Goal: Obtain resource: Download file/media

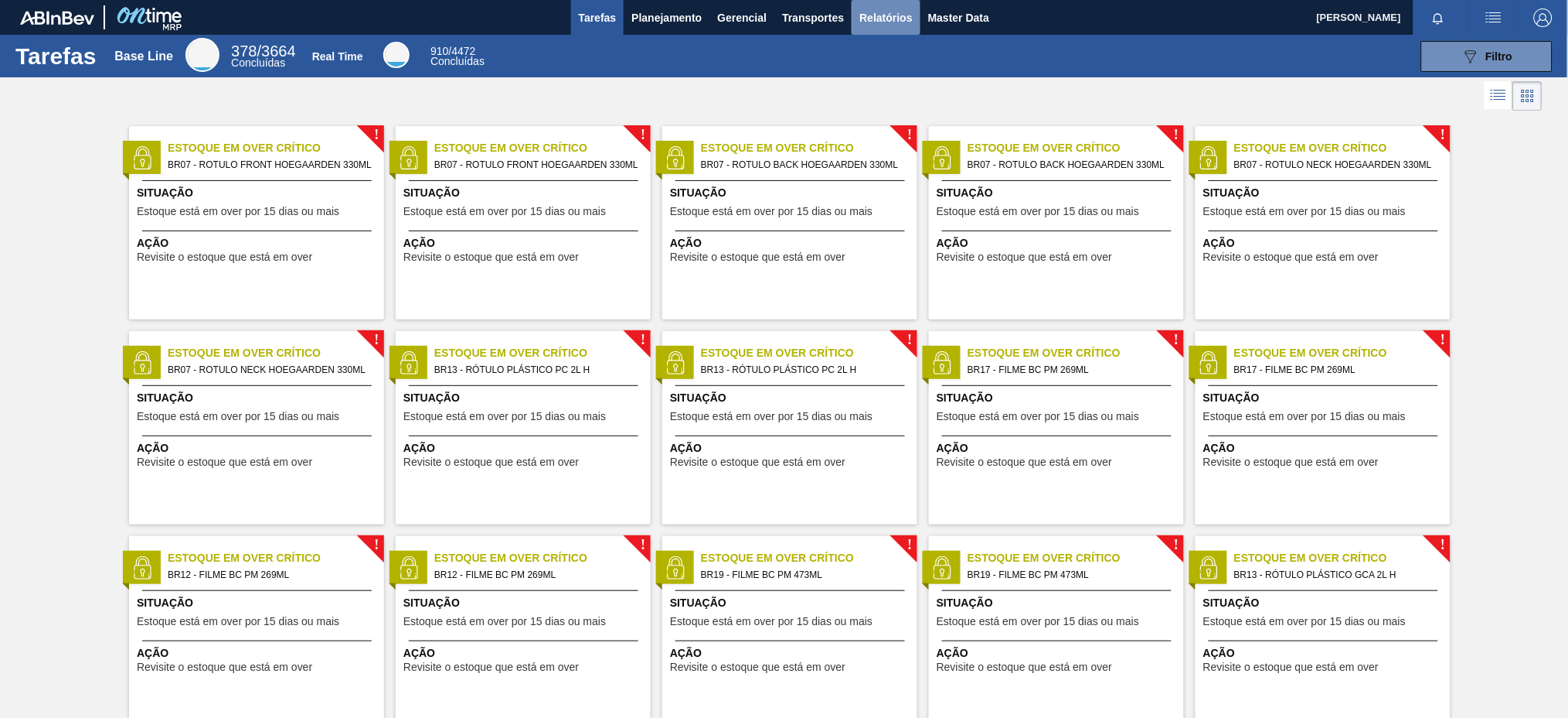
click at [885, 19] on span "Relatórios" at bounding box center [885, 18] width 52 height 19
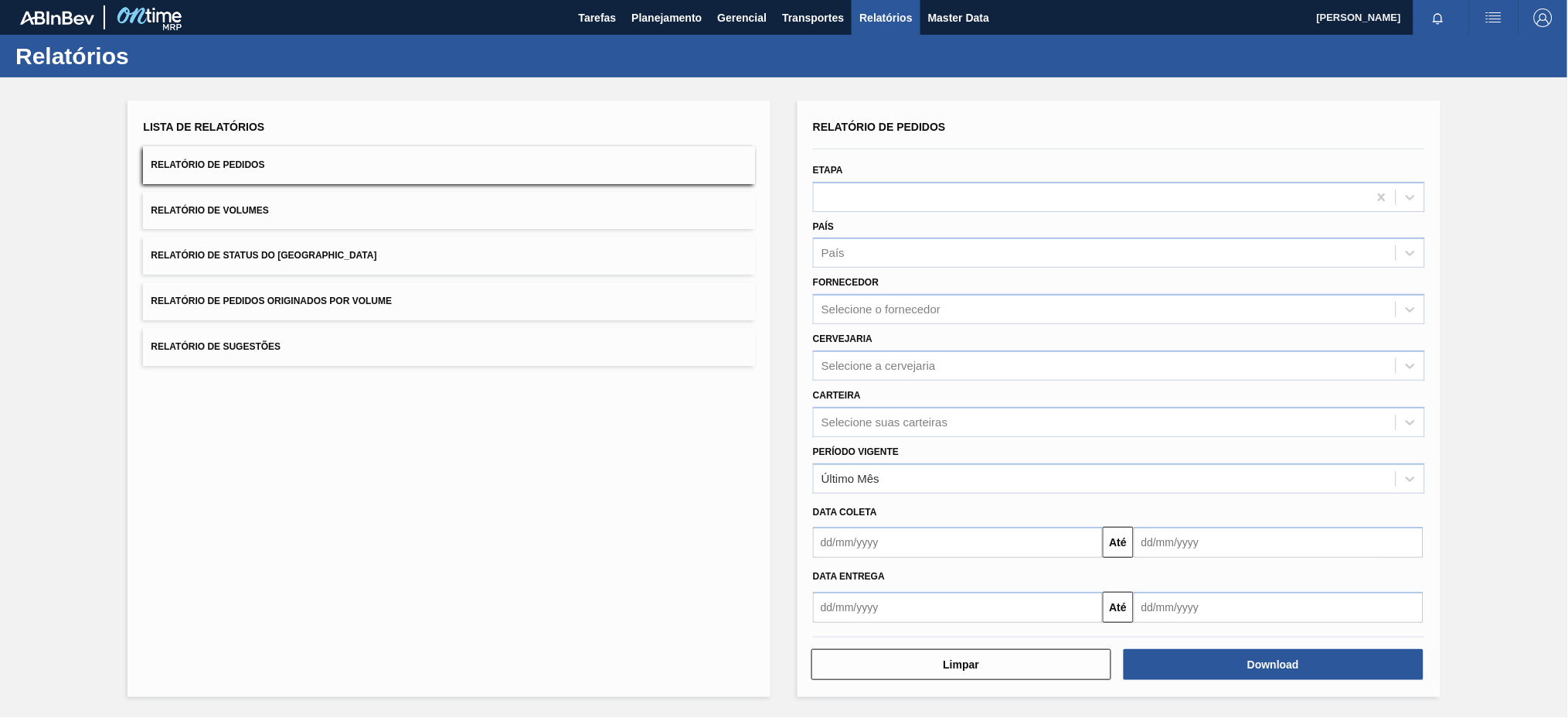
click at [532, 303] on button "Relatório de Pedidos Originados por Volume" at bounding box center [449, 301] width 612 height 38
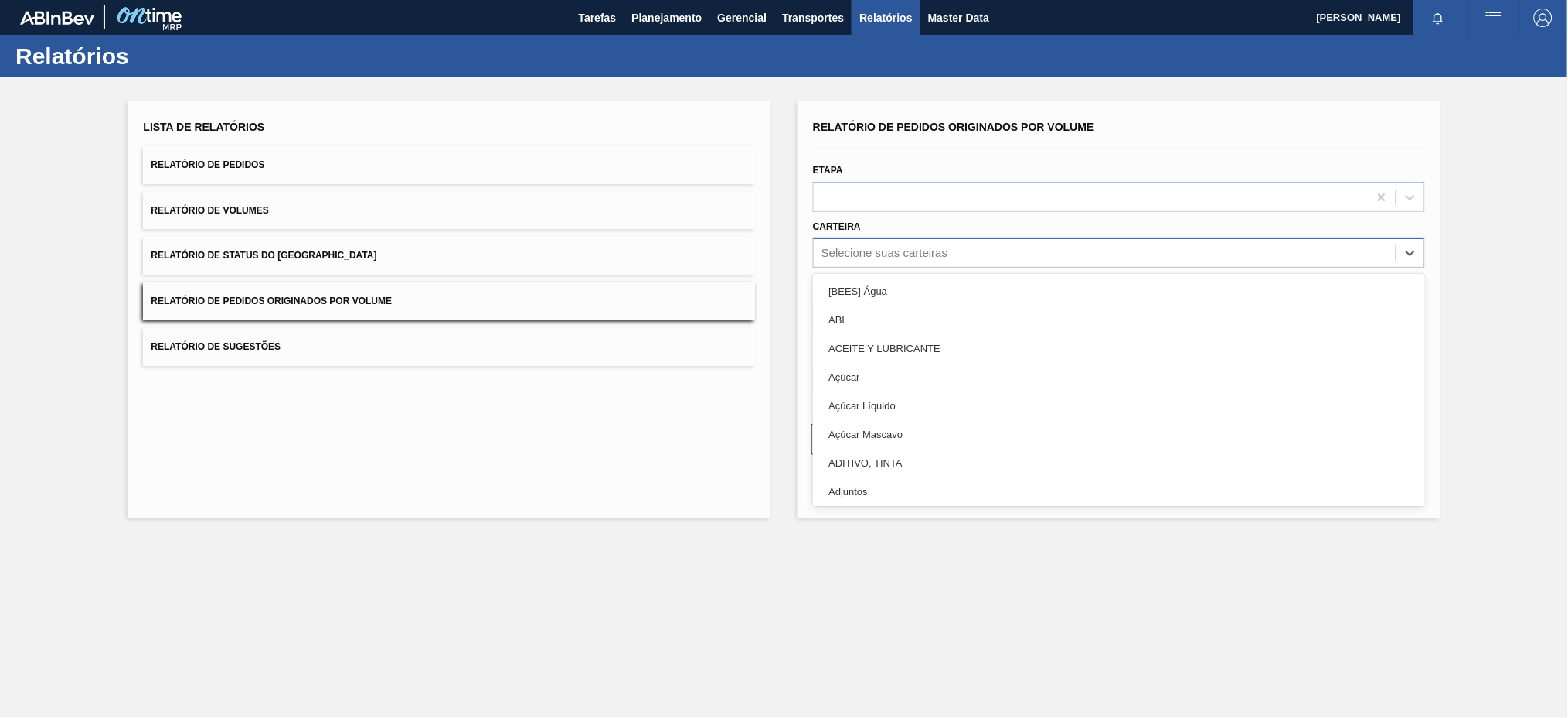
click at [985, 242] on div "Selecione suas carteiras" at bounding box center [1104, 254] width 582 height 23
type input "pre"
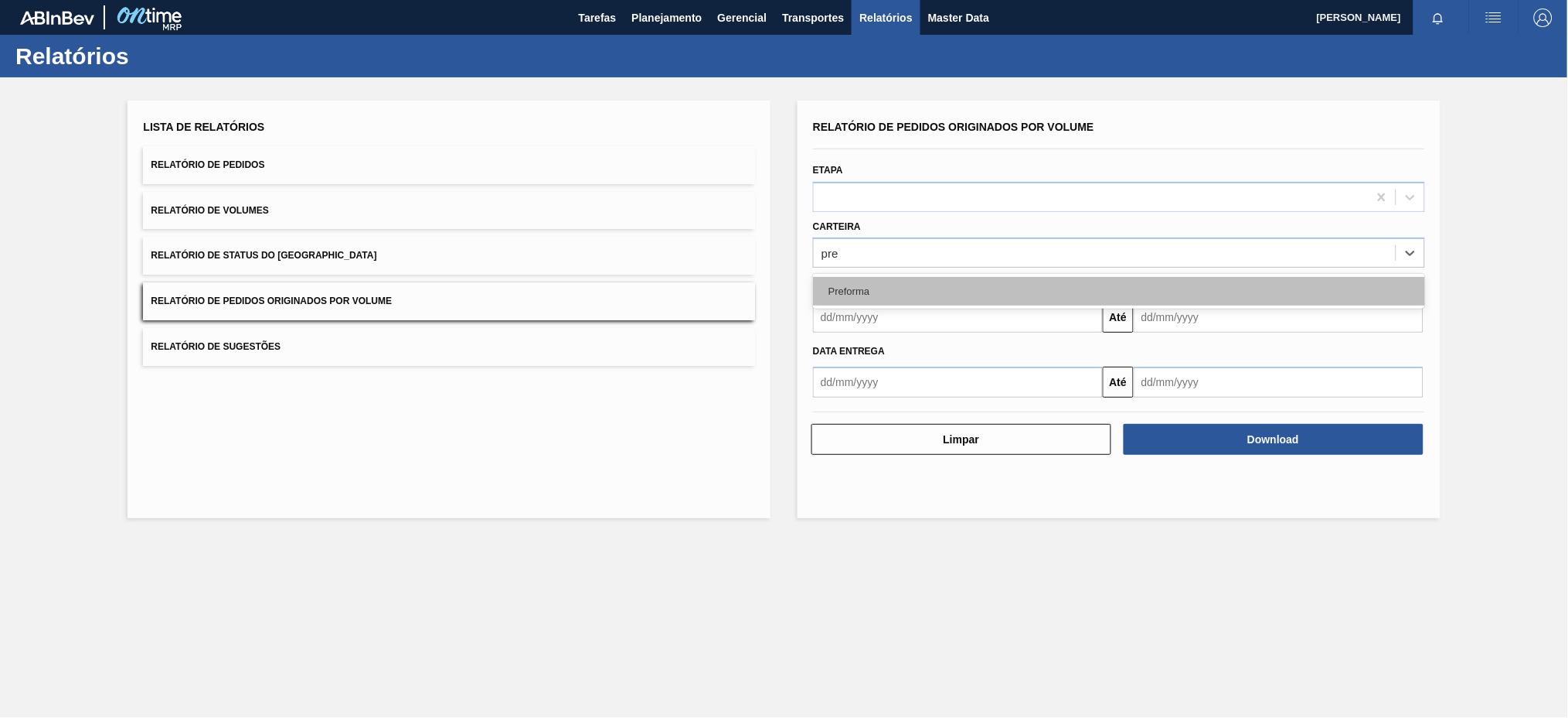
click at [887, 289] on div "Preforma" at bounding box center [1118, 291] width 612 height 28
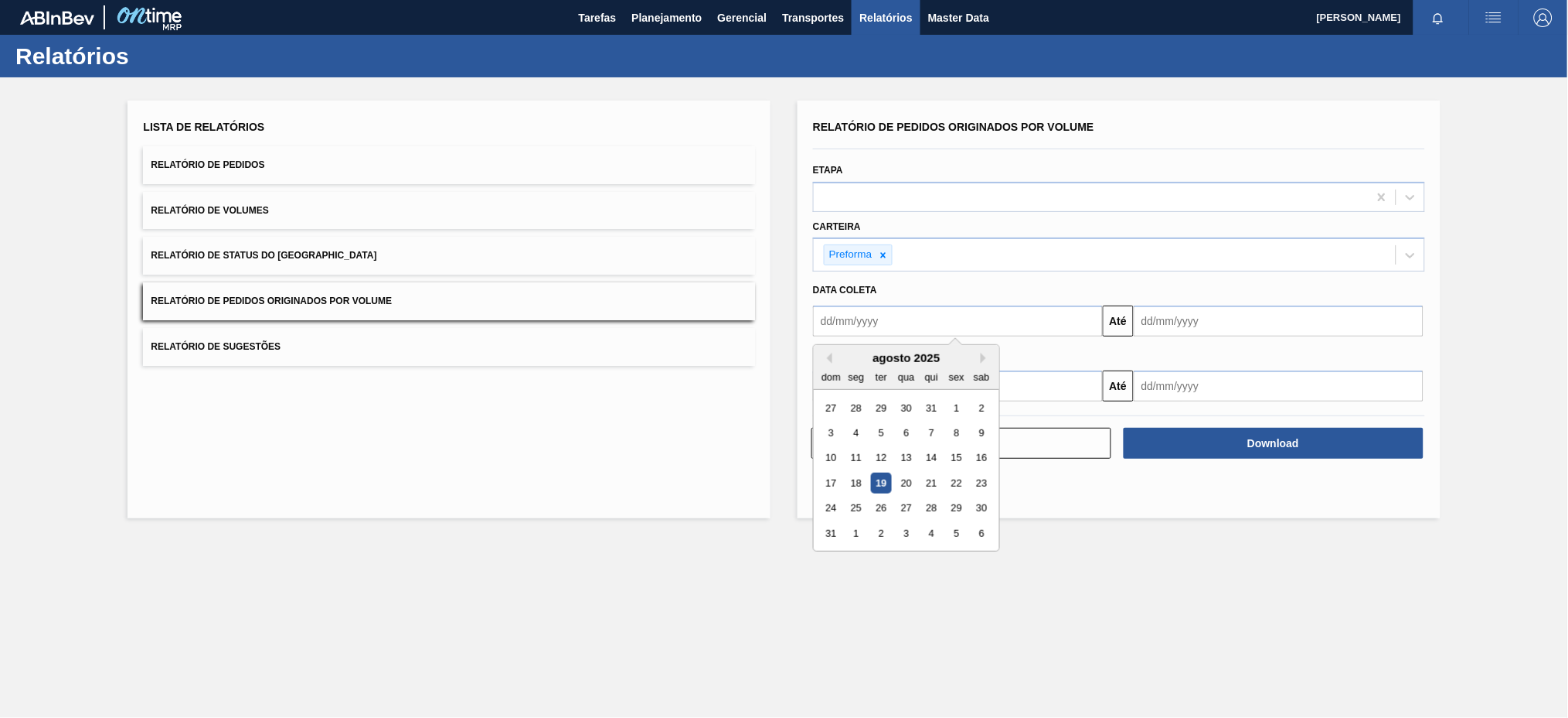
click at [887, 315] on input "text" at bounding box center [957, 321] width 289 height 31
click at [829, 353] on button "Previous Month" at bounding box center [826, 357] width 10 height 10
click at [832, 455] on div "13" at bounding box center [831, 458] width 21 height 21
type input "[DATE]"
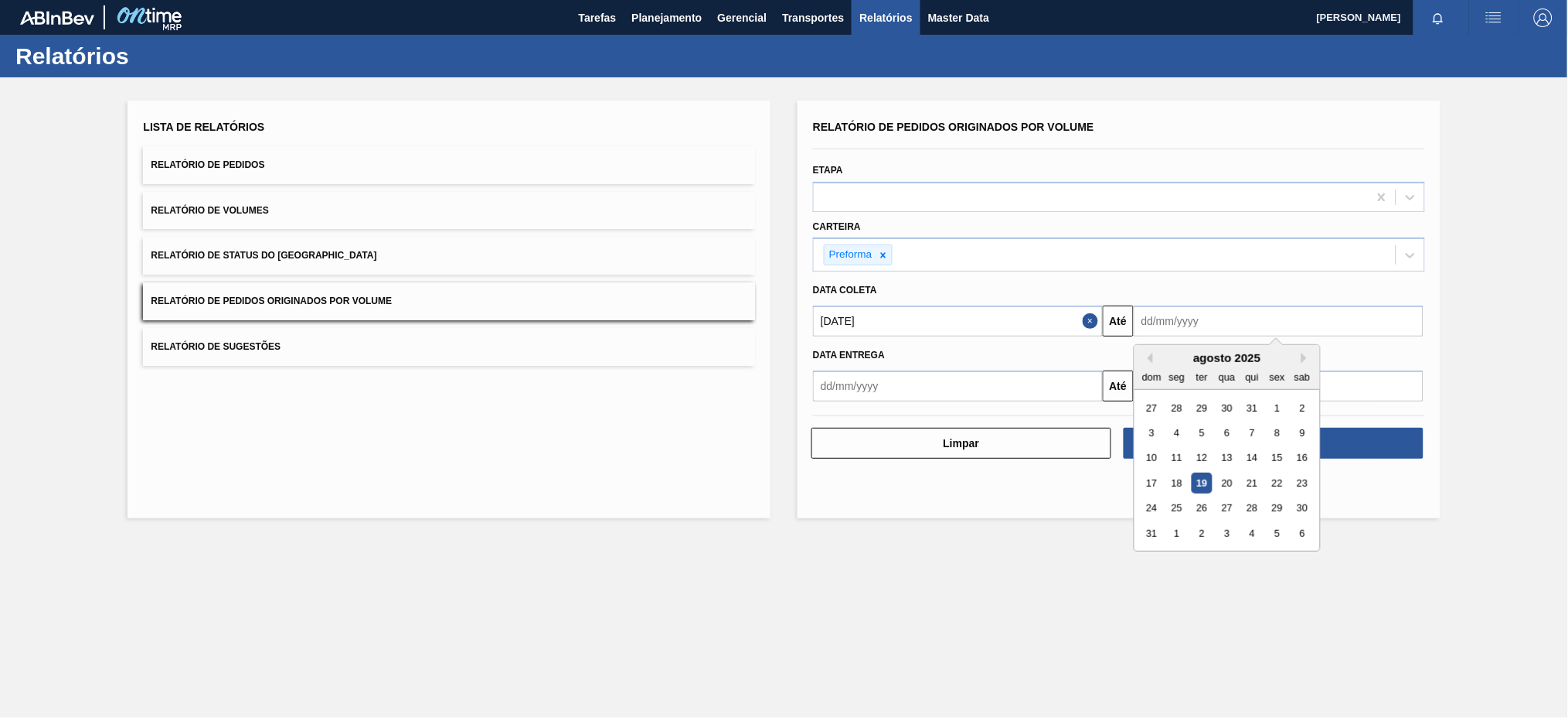
click at [1231, 326] on input "text" at bounding box center [1278, 321] width 289 height 31
click at [1200, 482] on div "19" at bounding box center [1202, 482] width 21 height 21
type input "[DATE]"
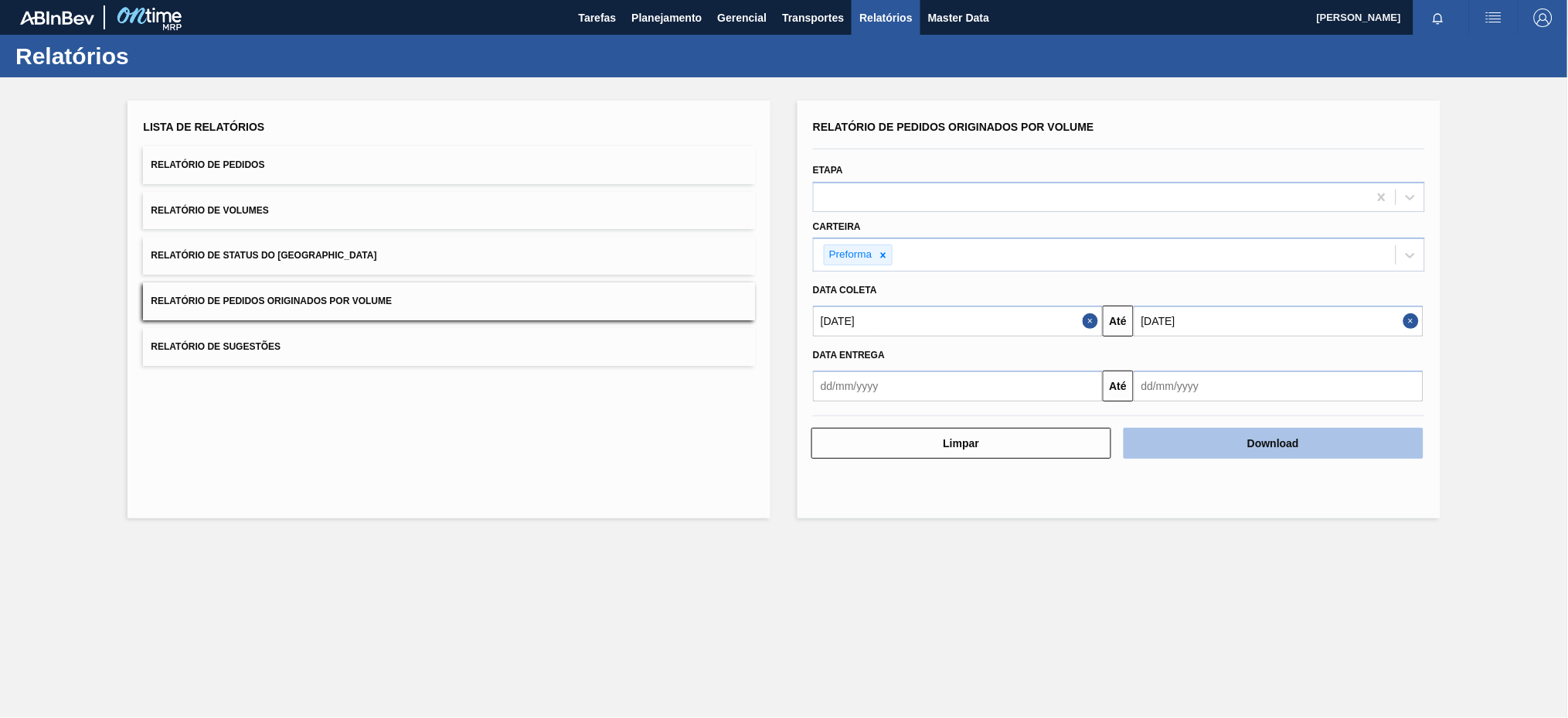
click at [1232, 439] on button "Download" at bounding box center [1274, 443] width 300 height 31
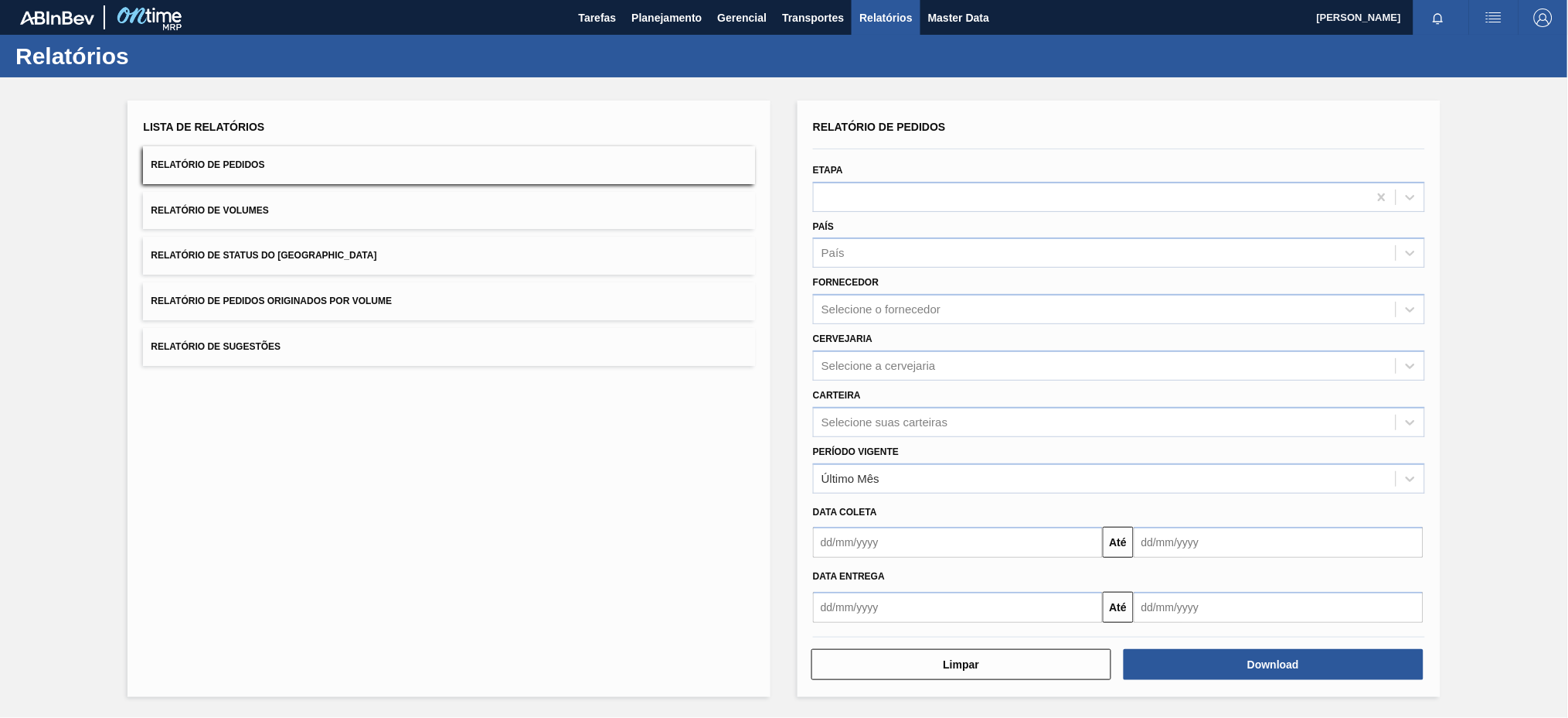
drag, startPoint x: 405, startPoint y: 303, endPoint x: 355, endPoint y: 293, distance: 51.0
click at [355, 293] on button "Relatório de Pedidos Originados por Volume" at bounding box center [449, 301] width 612 height 38
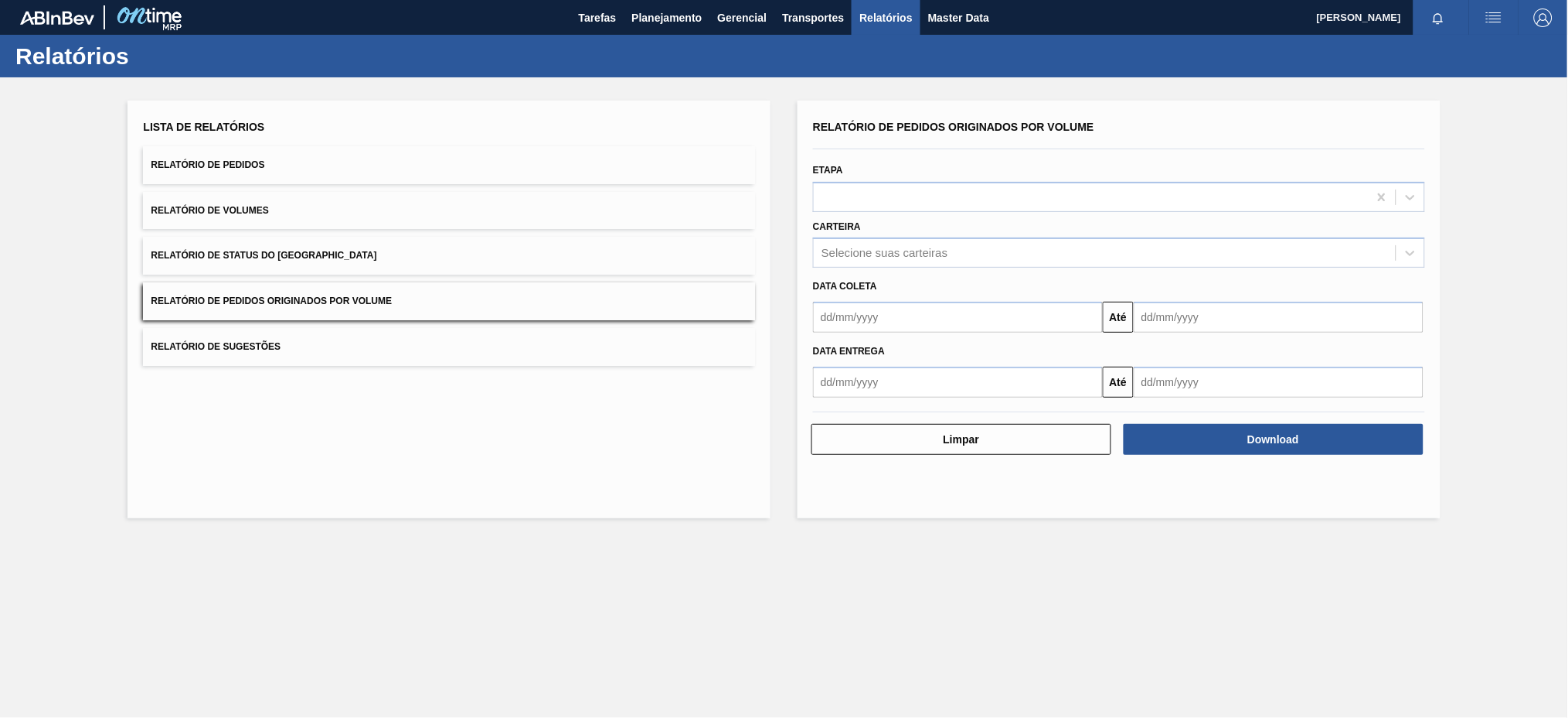
click at [355, 293] on button "Relatório de Pedidos Originados por Volume" at bounding box center [449, 301] width 612 height 38
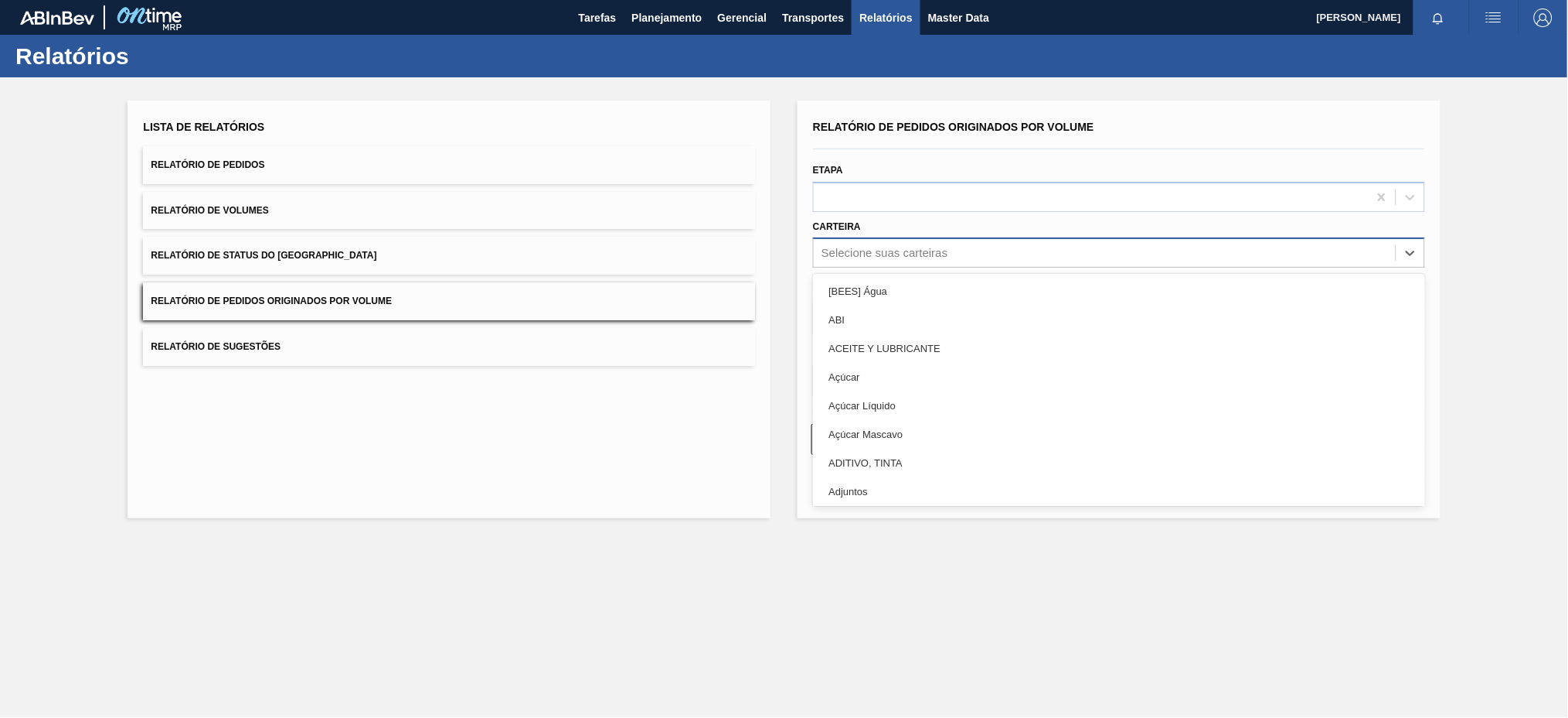
click at [883, 254] on div "Selecione suas carteiras" at bounding box center [884, 254] width 126 height 13
type input "pre"
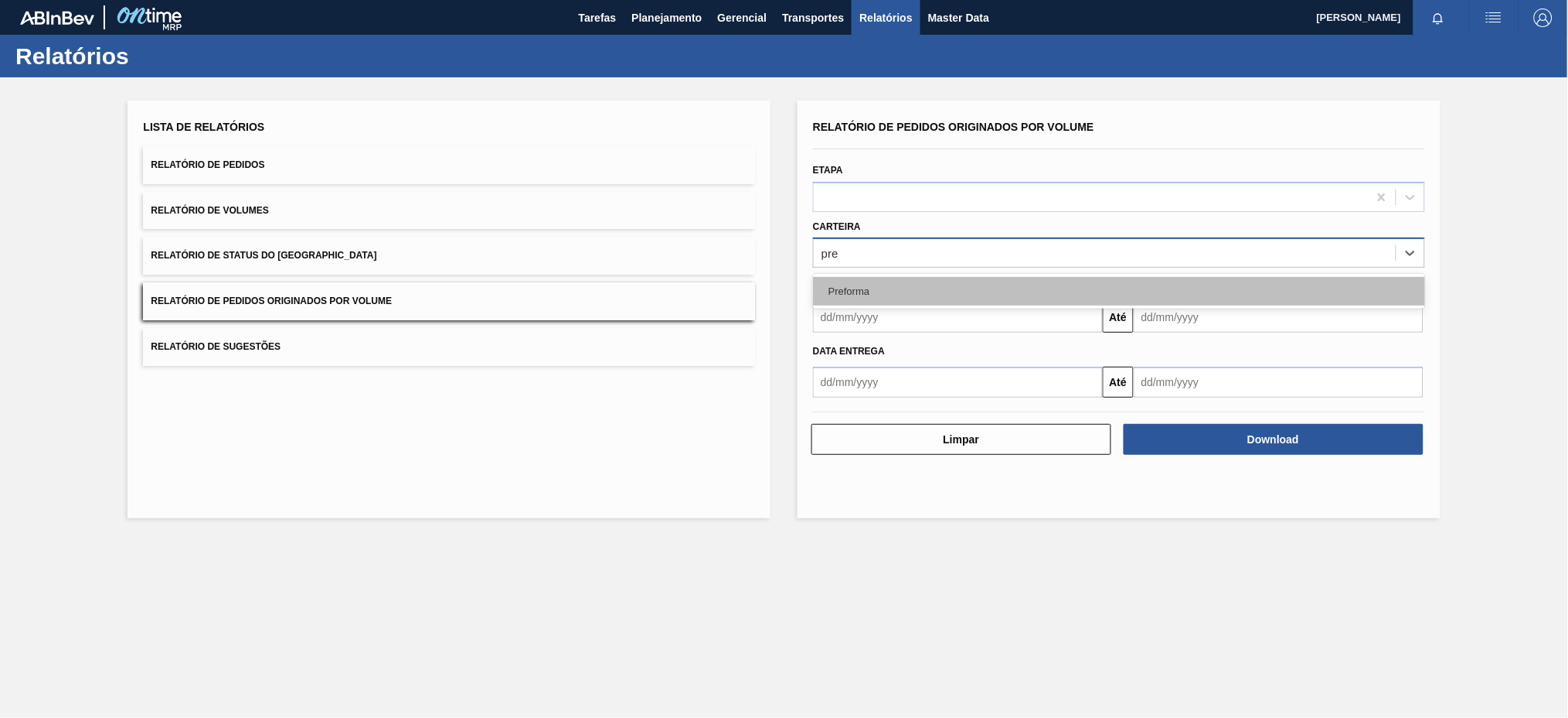
click at [879, 285] on div "Preforma" at bounding box center [1118, 291] width 612 height 28
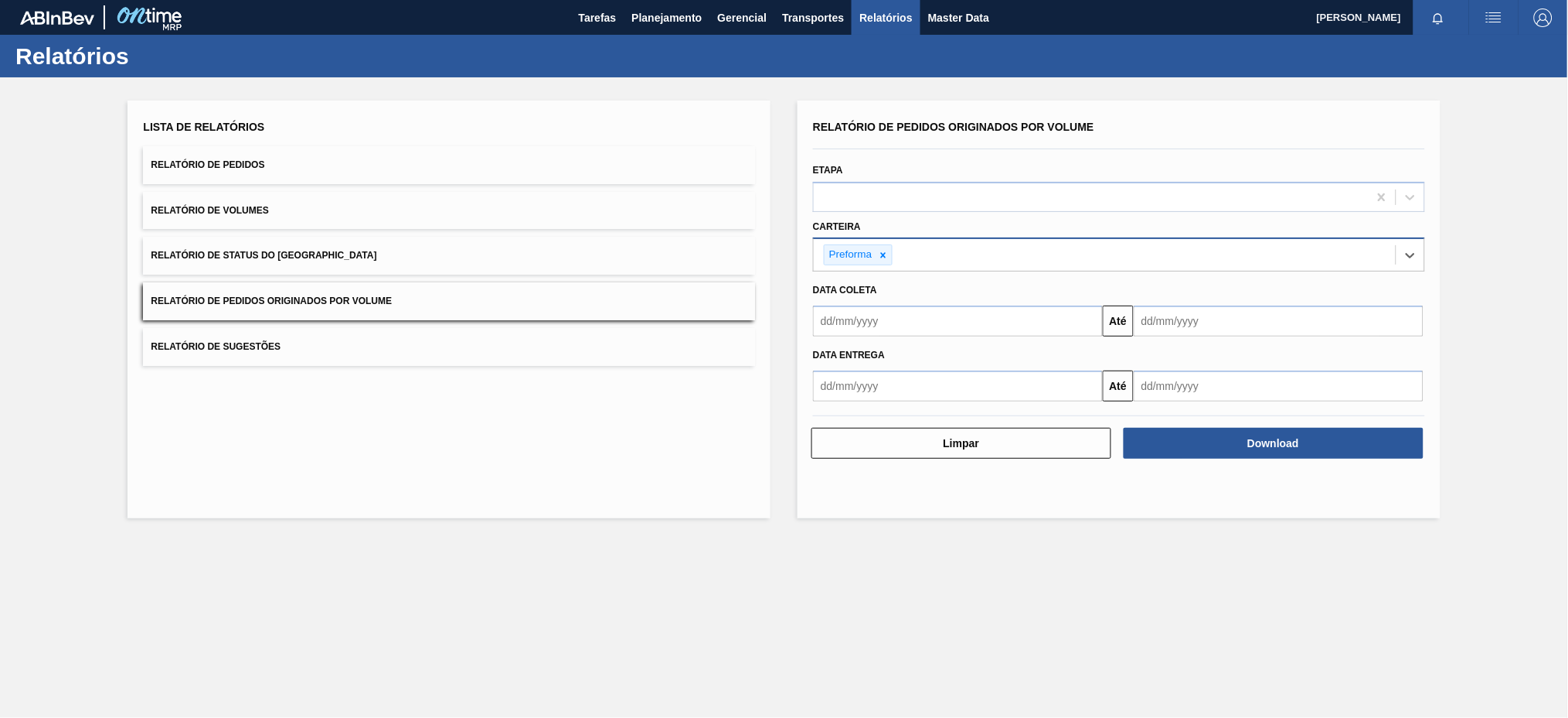
click at [872, 330] on input "text" at bounding box center [957, 321] width 289 height 31
click at [829, 352] on button "Previous Month" at bounding box center [826, 357] width 10 height 10
click at [838, 453] on div "13" at bounding box center [831, 458] width 21 height 21
type input "[DATE]"
click at [1192, 318] on input "text" at bounding box center [1278, 321] width 289 height 31
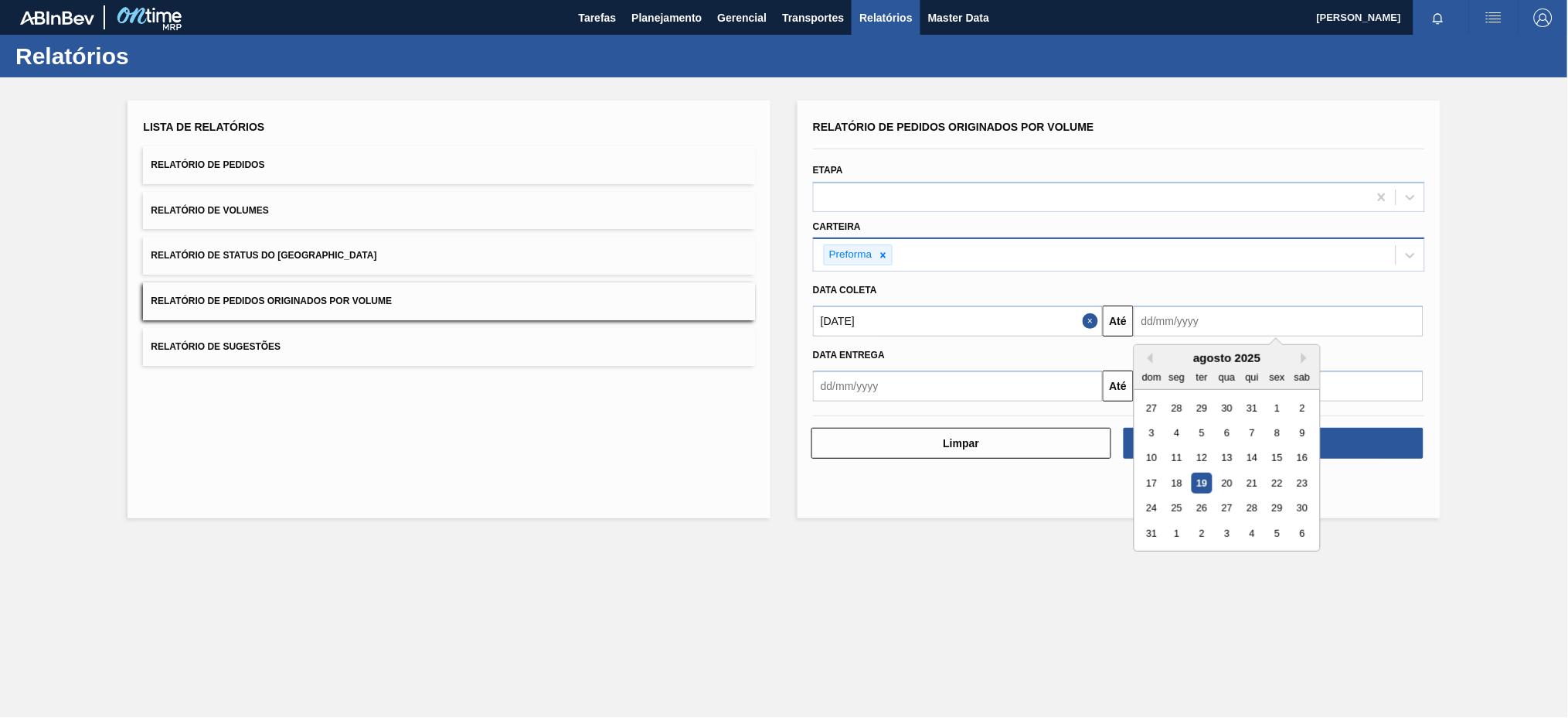
click at [1206, 481] on div "19" at bounding box center [1202, 482] width 21 height 21
type input "[DATE]"
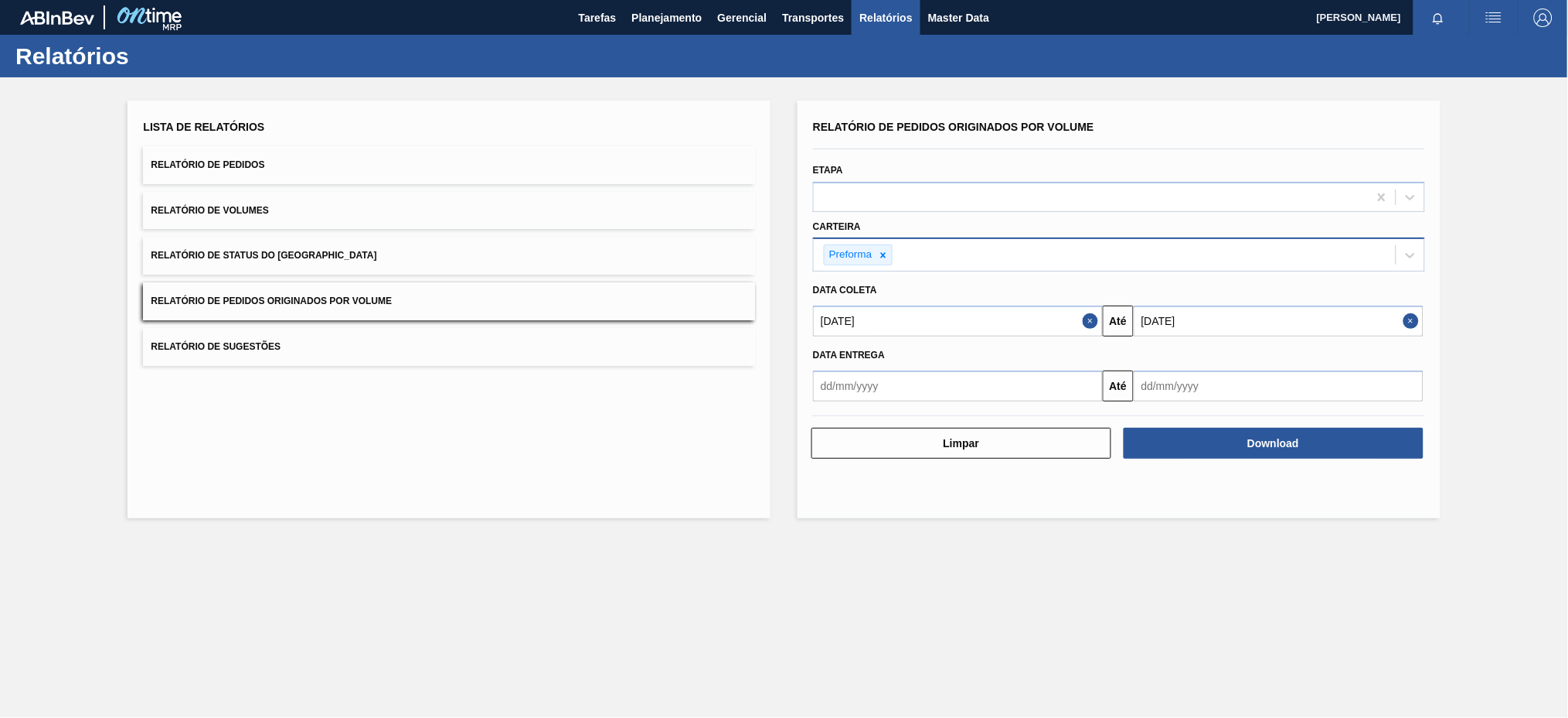
click at [1206, 481] on div "Relatório de Pedidos Originados por Volume Etapa Carteira Preforma Data coleta …" at bounding box center [1118, 310] width 643 height 418
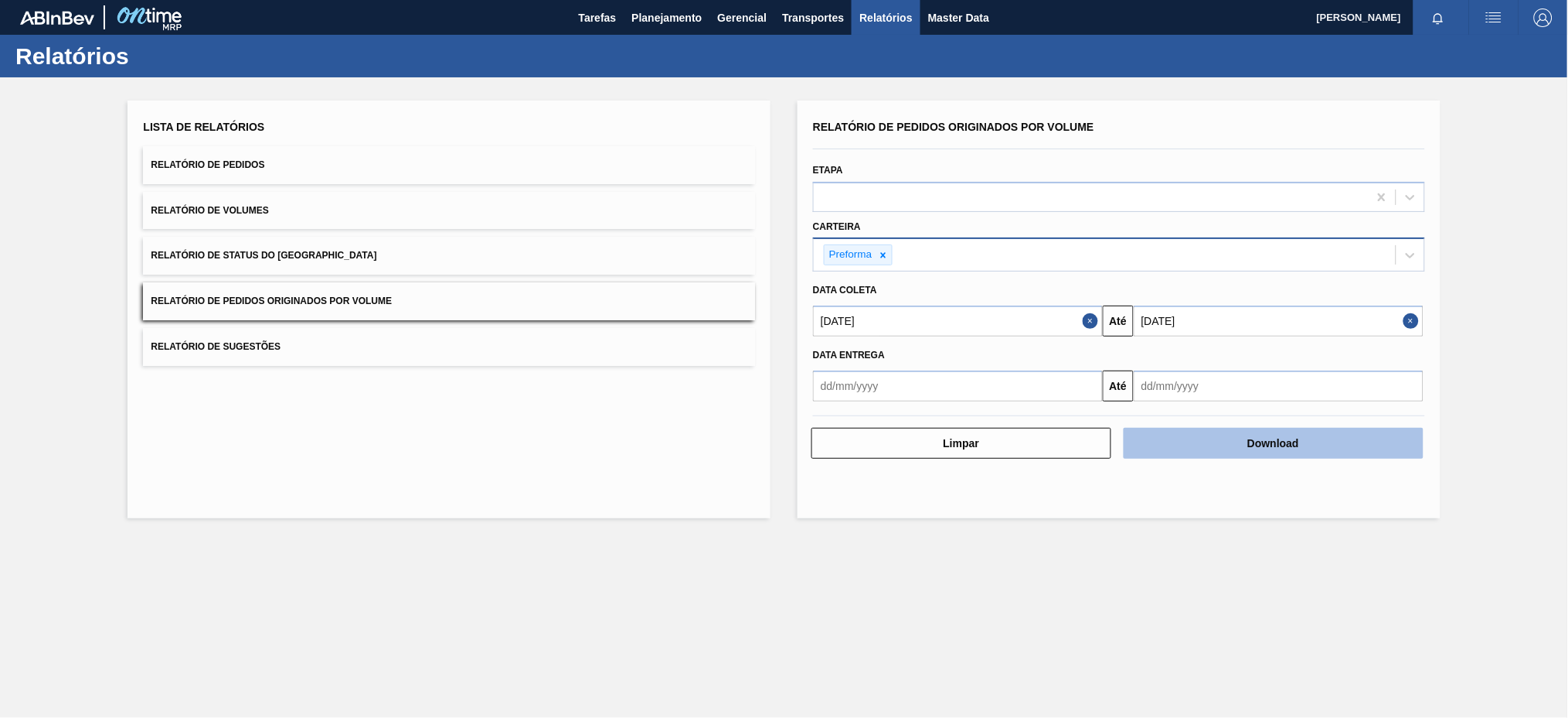
click at [1207, 443] on button "Download" at bounding box center [1274, 443] width 300 height 31
click at [1215, 441] on button "Download" at bounding box center [1274, 443] width 300 height 31
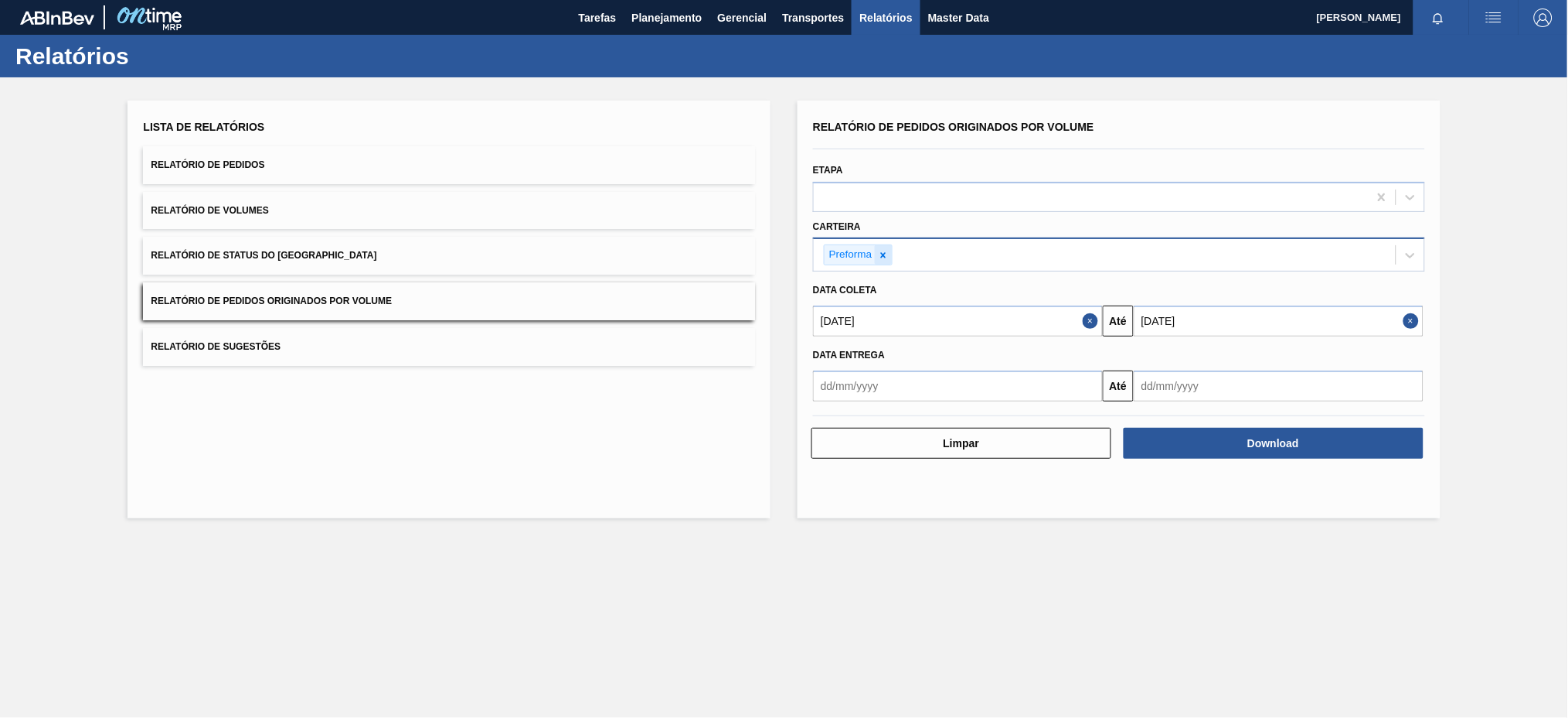
click at [883, 254] on icon at bounding box center [883, 255] width 6 height 6
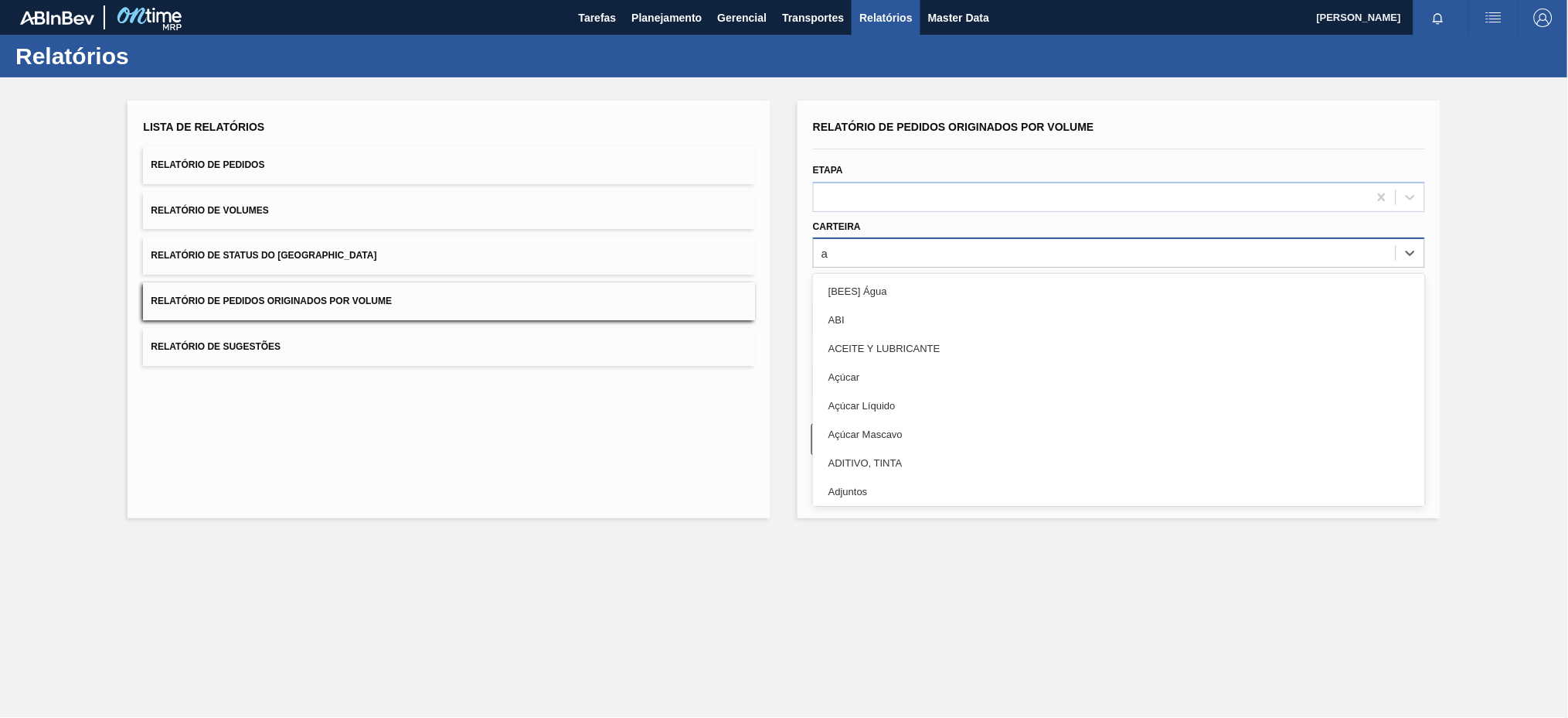
type input "aç"
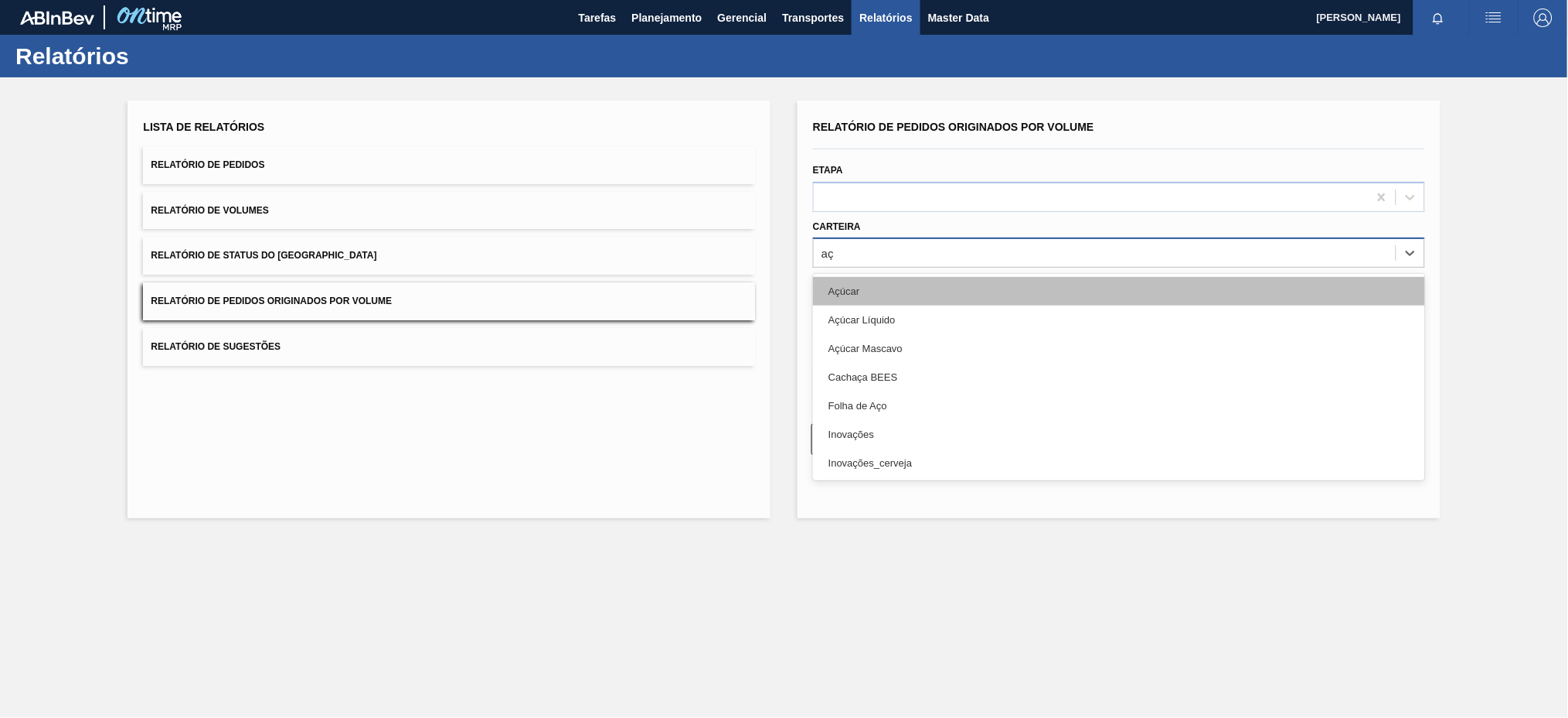
click at [871, 285] on div "Açúcar" at bounding box center [1118, 291] width 612 height 28
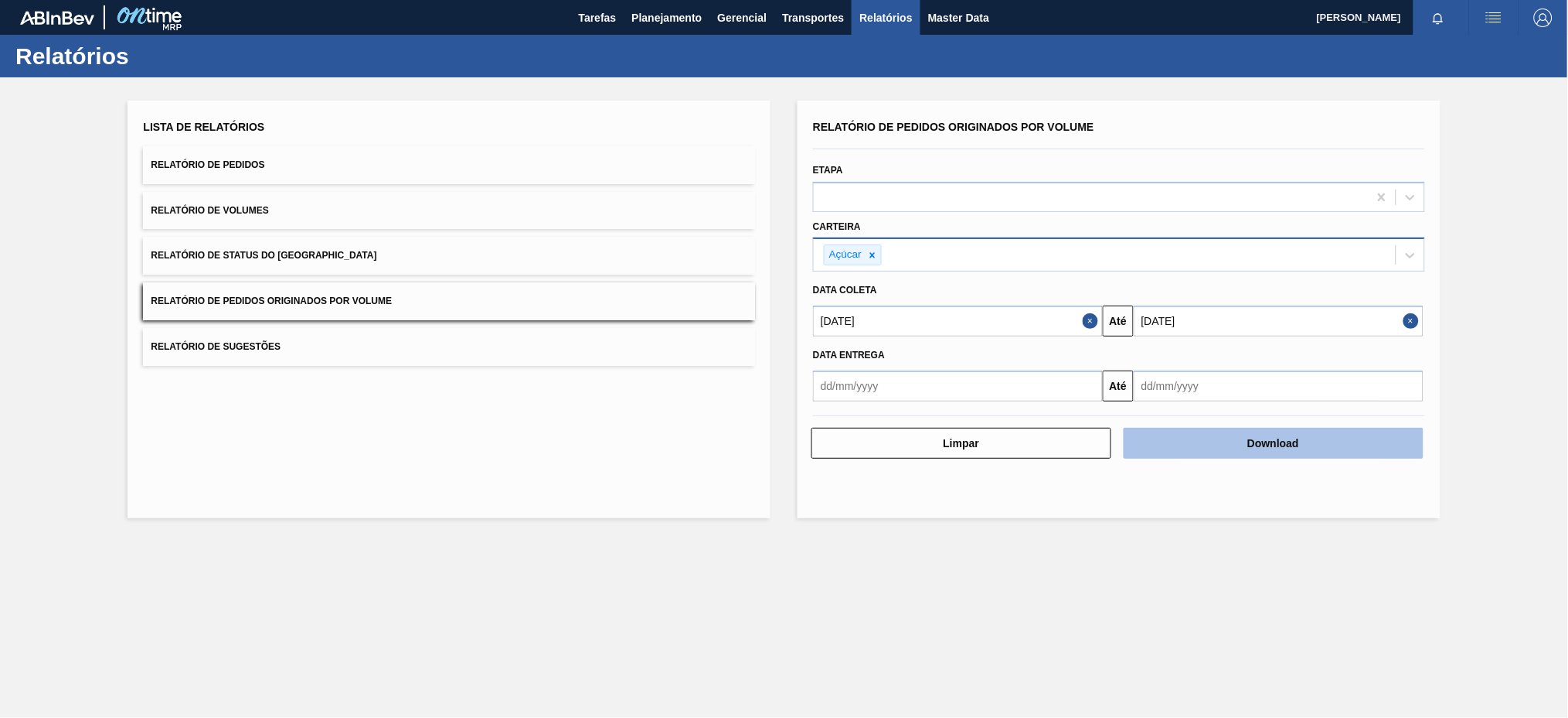
click at [1239, 440] on button "Download" at bounding box center [1274, 443] width 300 height 31
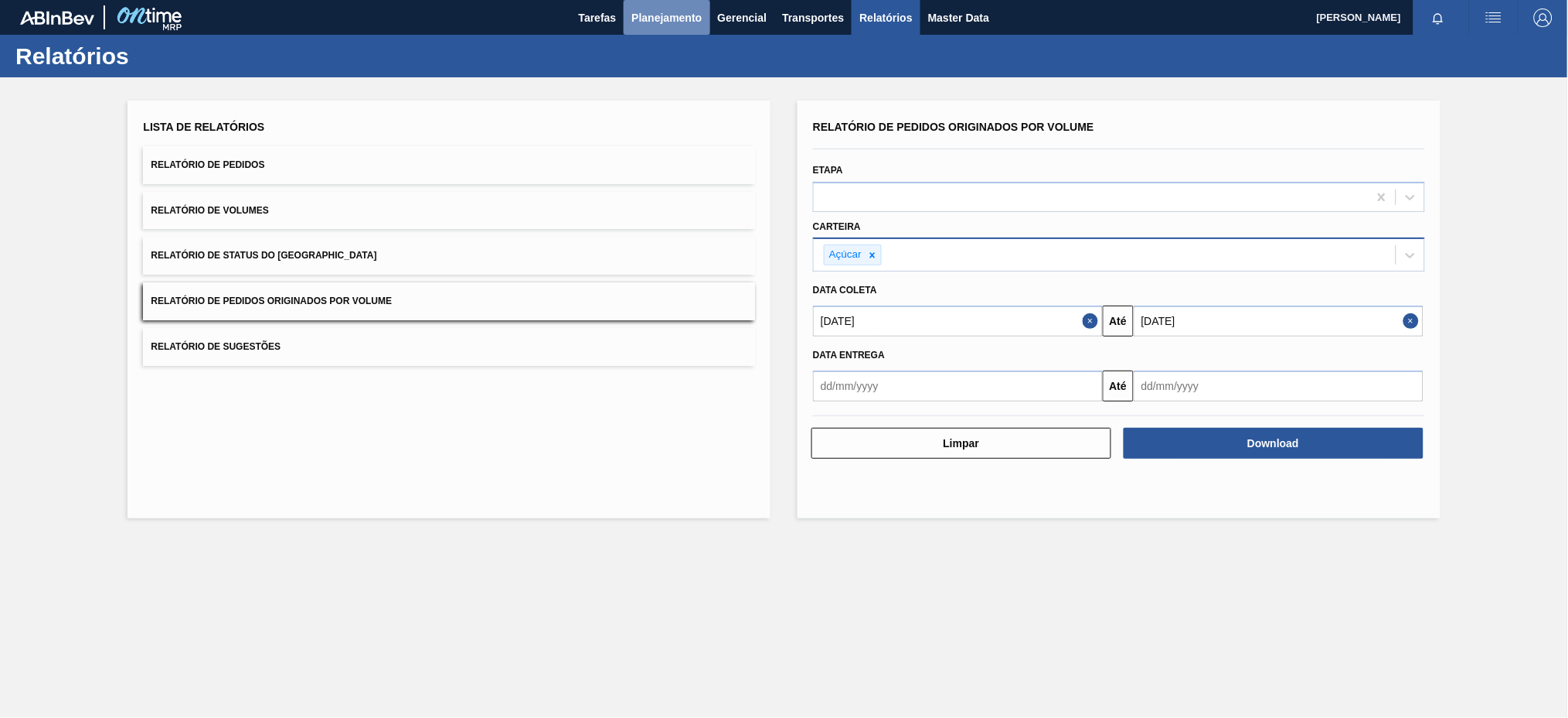
click at [687, 9] on span "Planejamento" at bounding box center [666, 18] width 70 height 19
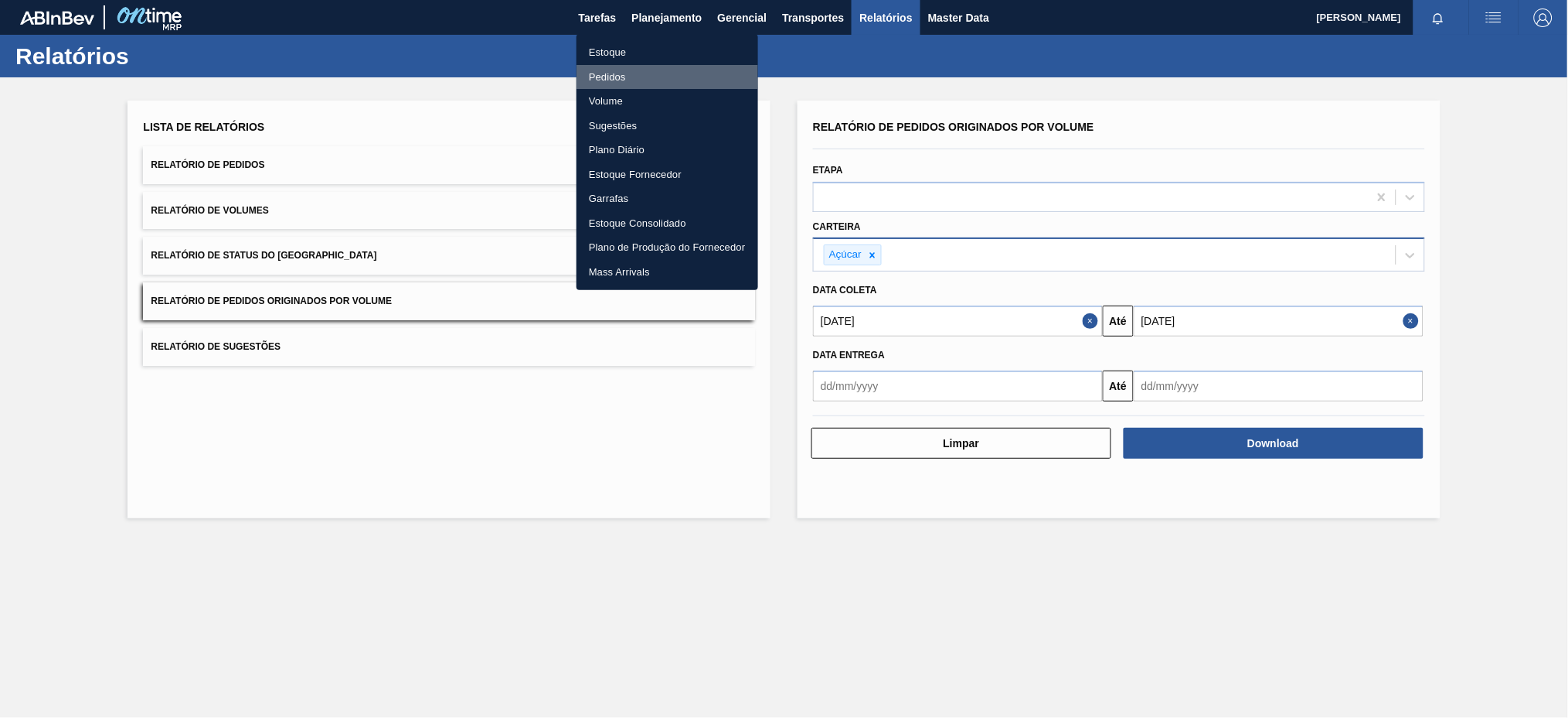
click at [612, 73] on li "Pedidos" at bounding box center [666, 77] width 181 height 25
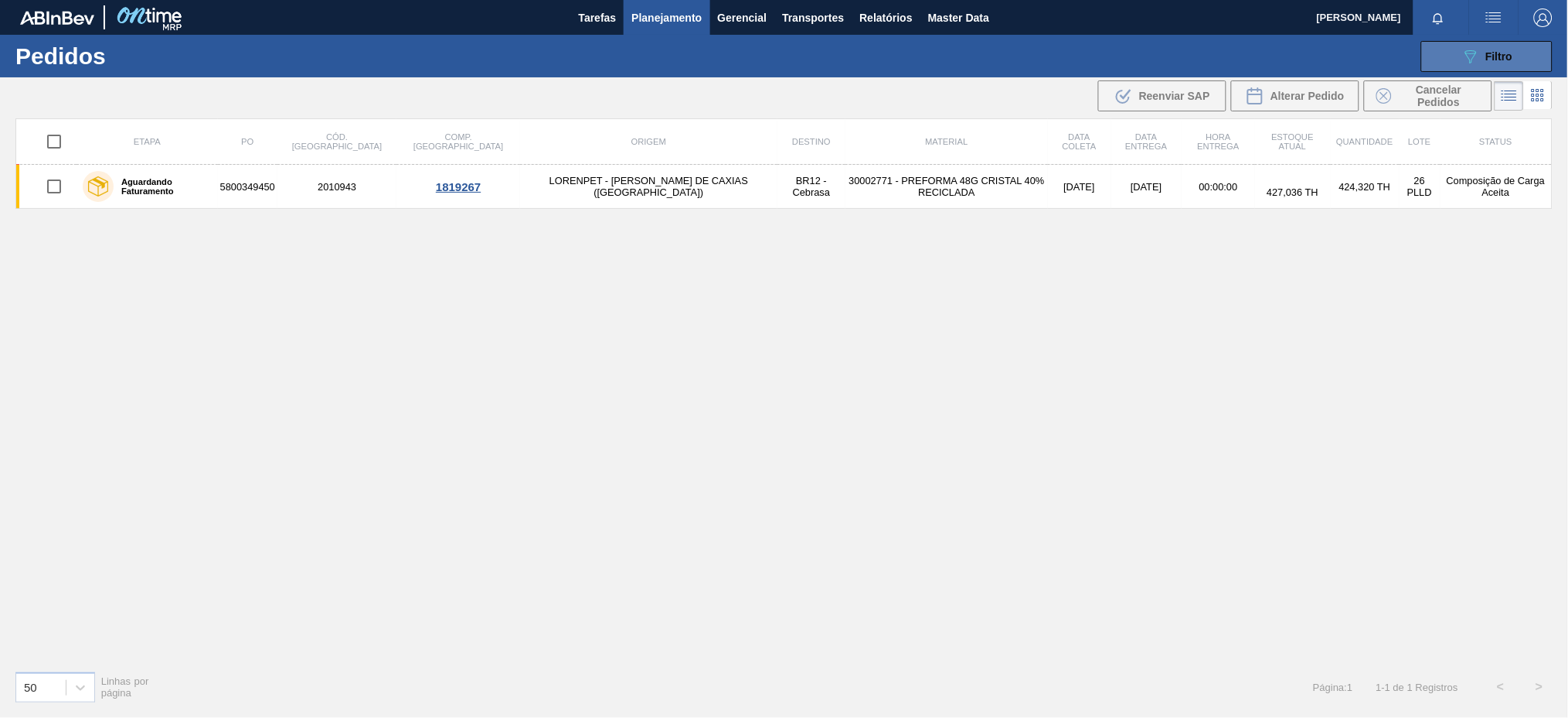
click at [1461, 50] on button "089F7B8B-B2A5-4AFE-B5C0-19BA573D28AC Filtro" at bounding box center [1486, 56] width 131 height 31
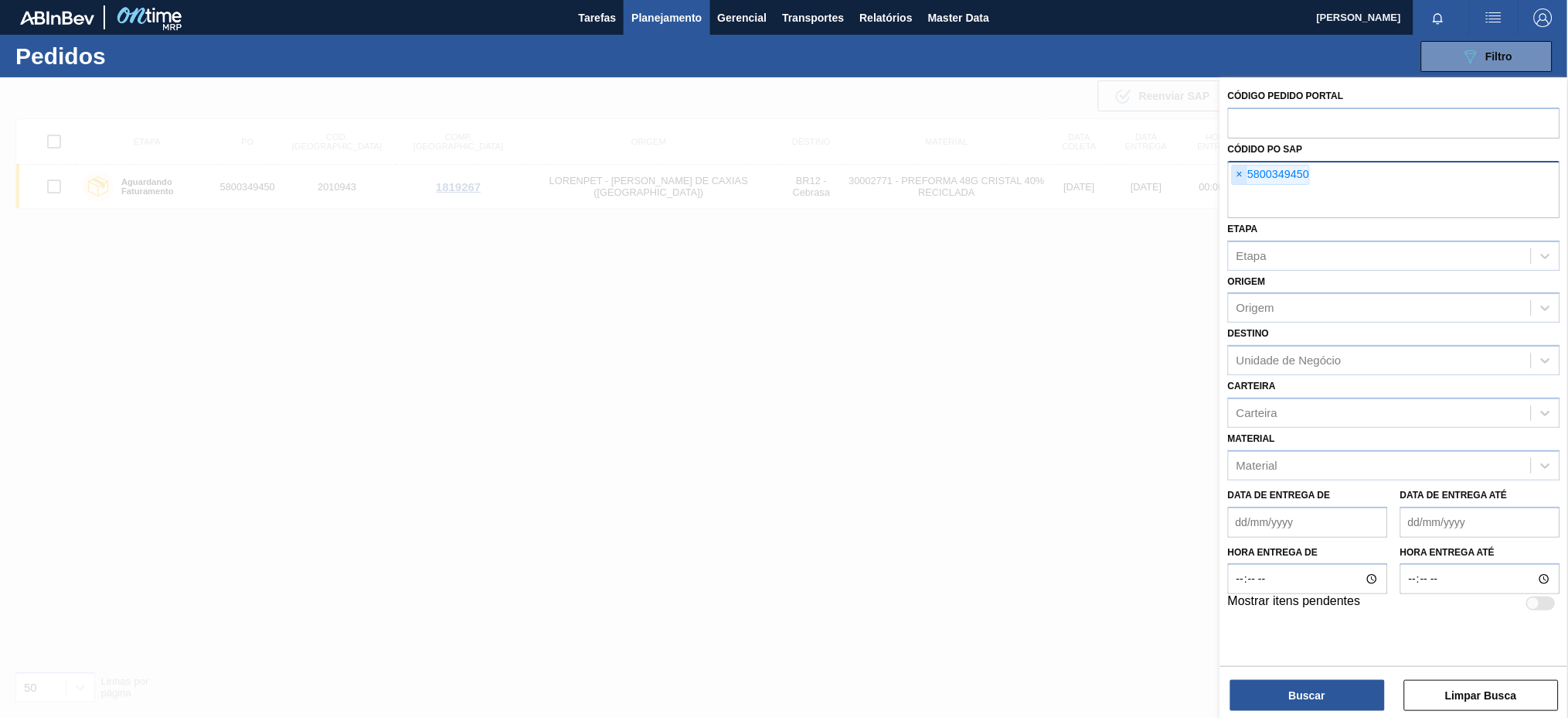
click at [1237, 168] on span "×" at bounding box center [1240, 175] width 14 height 19
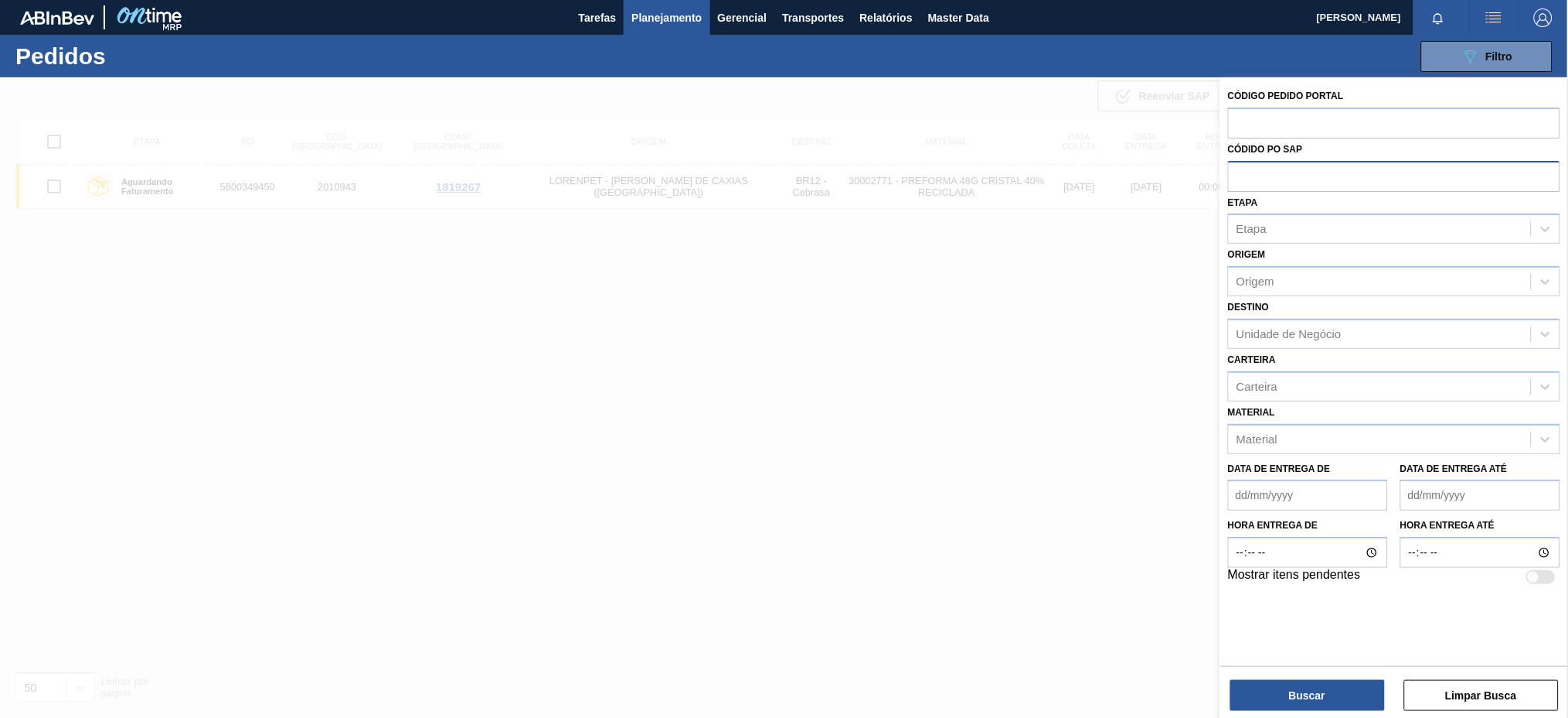
paste input "text"
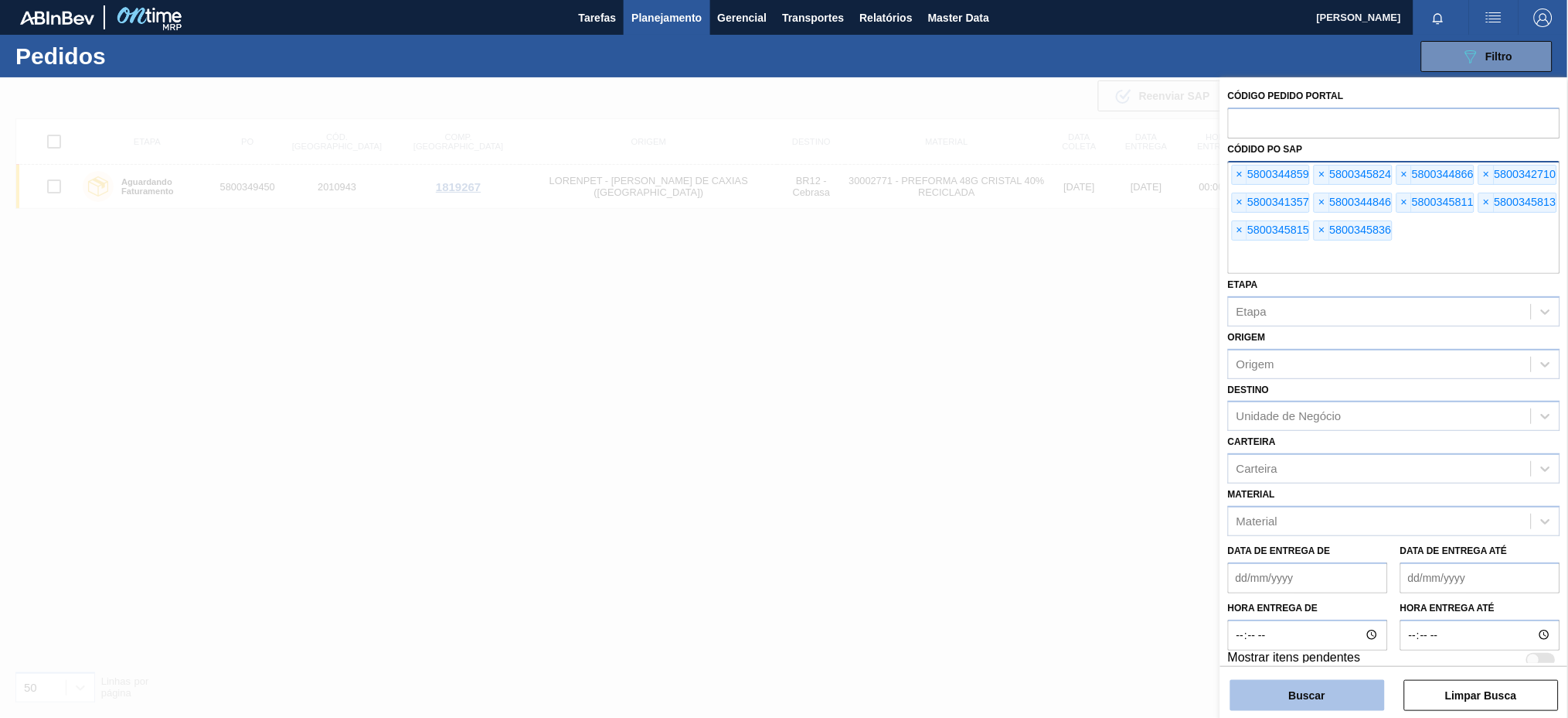
click at [1254, 691] on button "Buscar" at bounding box center [1307, 695] width 155 height 31
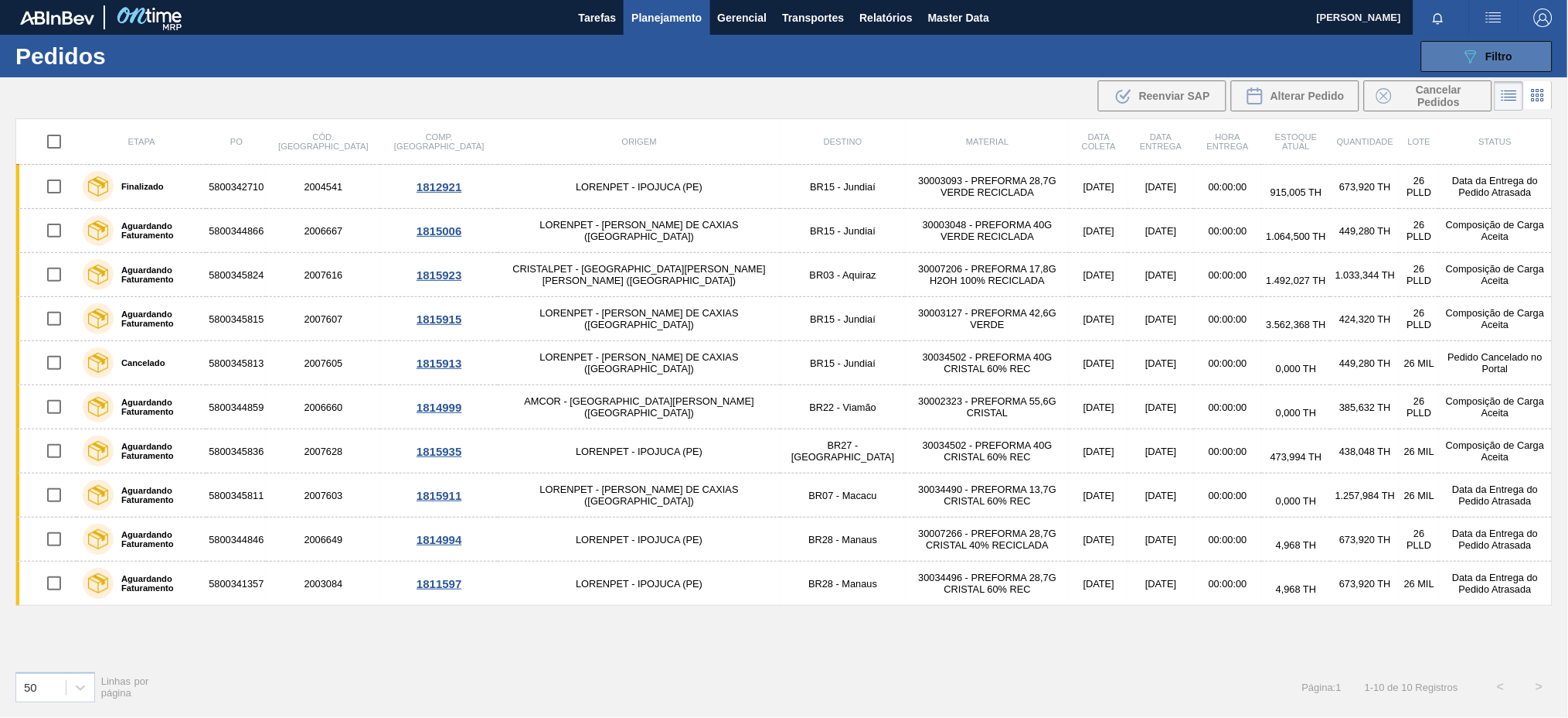
click at [1518, 57] on button "089F7B8B-B2A5-4AFE-B5C0-19BA573D28AC Filtro" at bounding box center [1486, 56] width 131 height 31
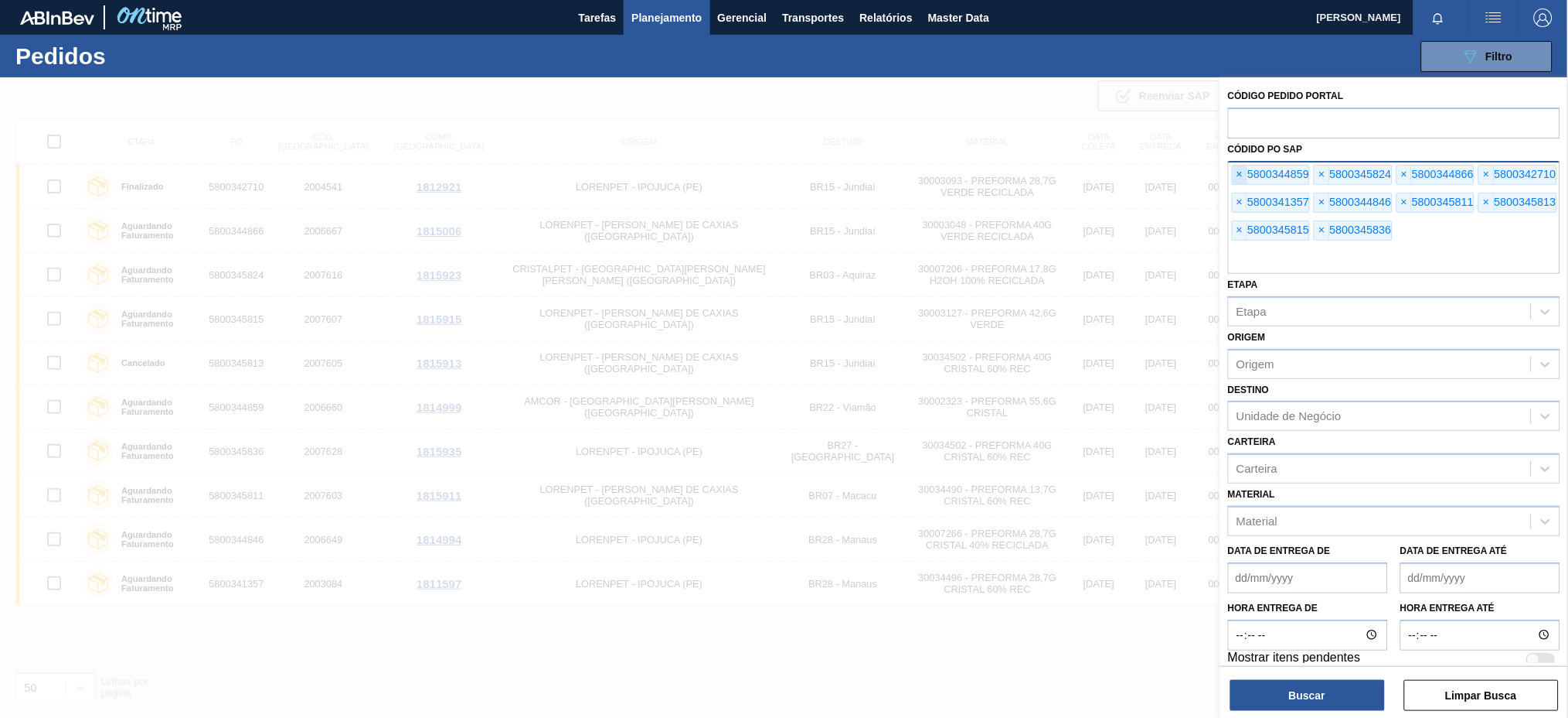
click at [1241, 178] on span "×" at bounding box center [1240, 175] width 14 height 19
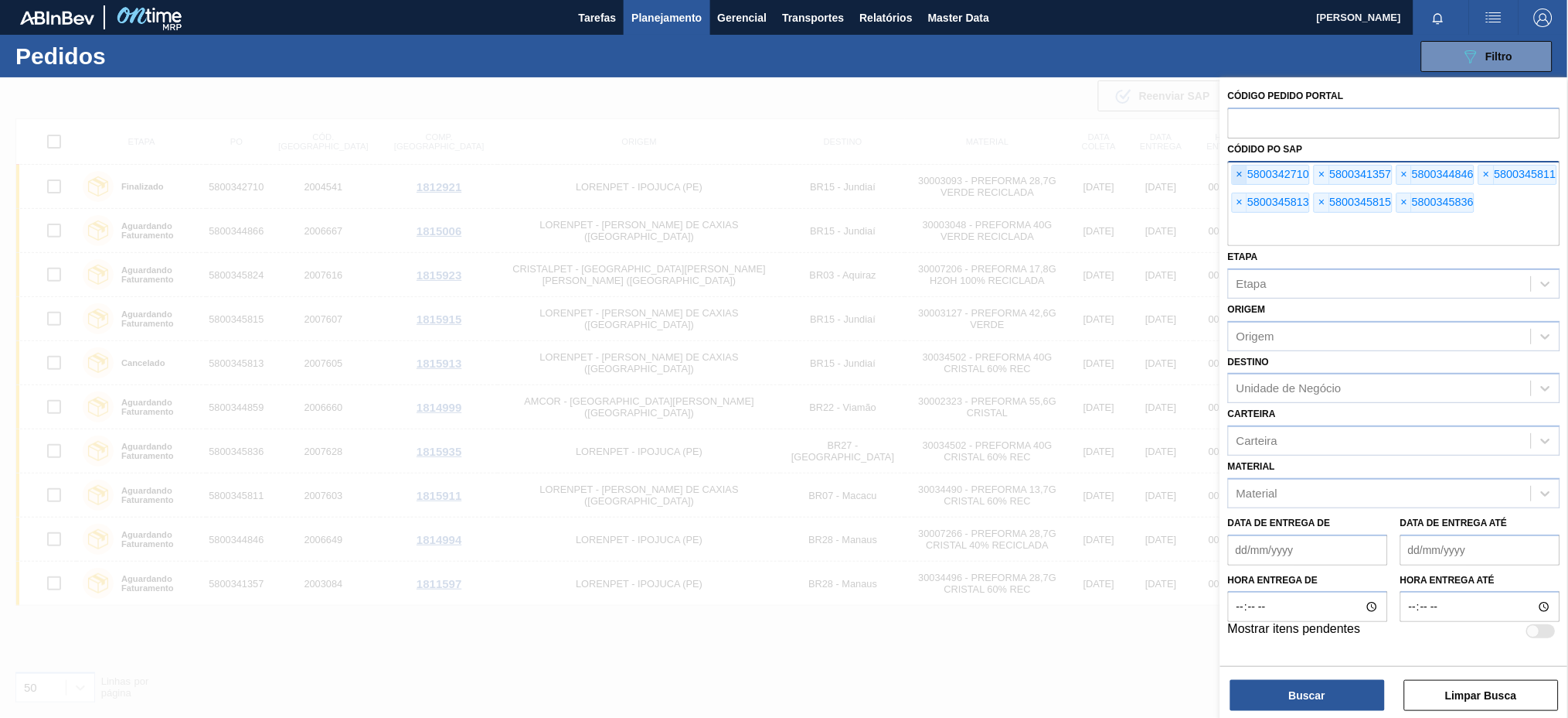
click at [1241, 178] on span "×" at bounding box center [1240, 175] width 14 height 19
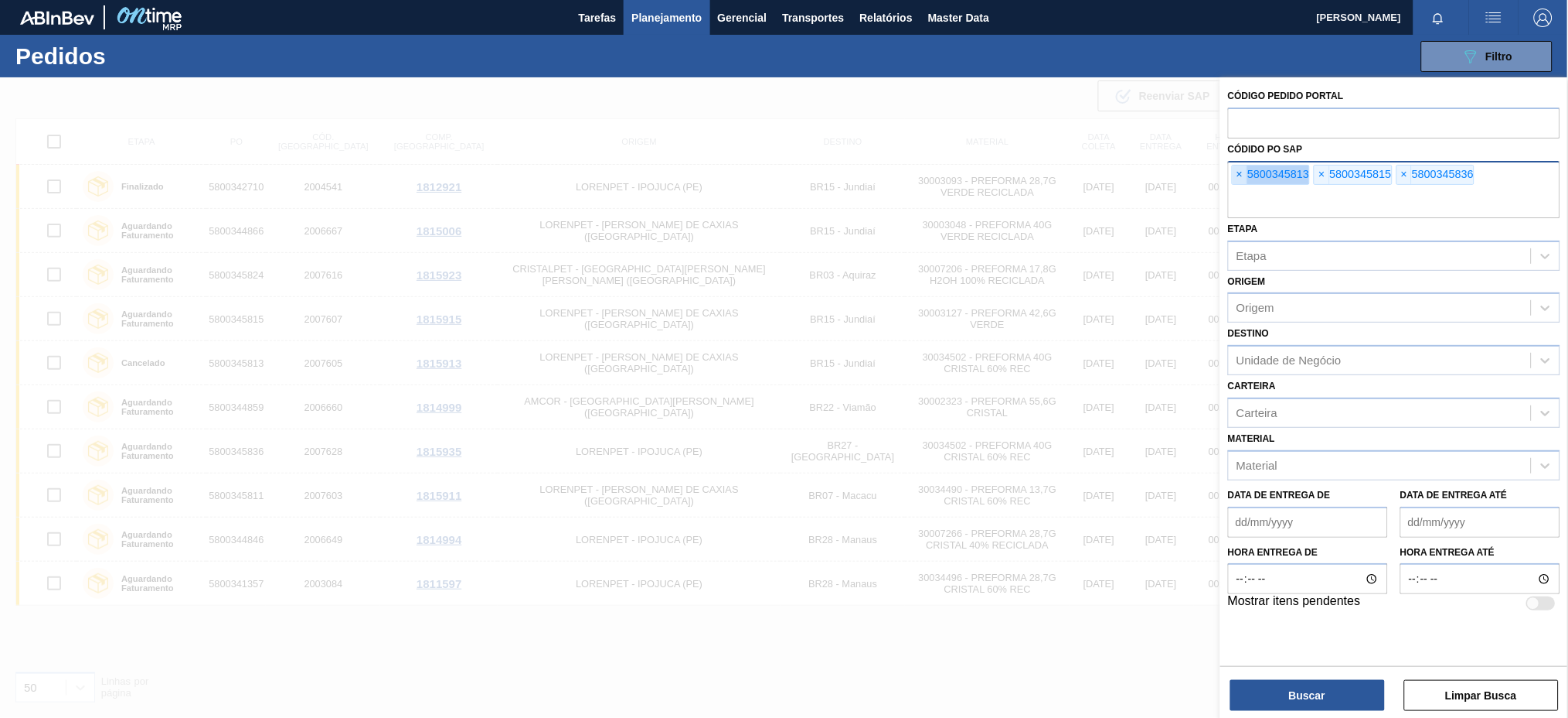
click at [1241, 178] on span "×" at bounding box center [1240, 175] width 14 height 19
click at [1241, 189] on input "text" at bounding box center [1394, 203] width 332 height 29
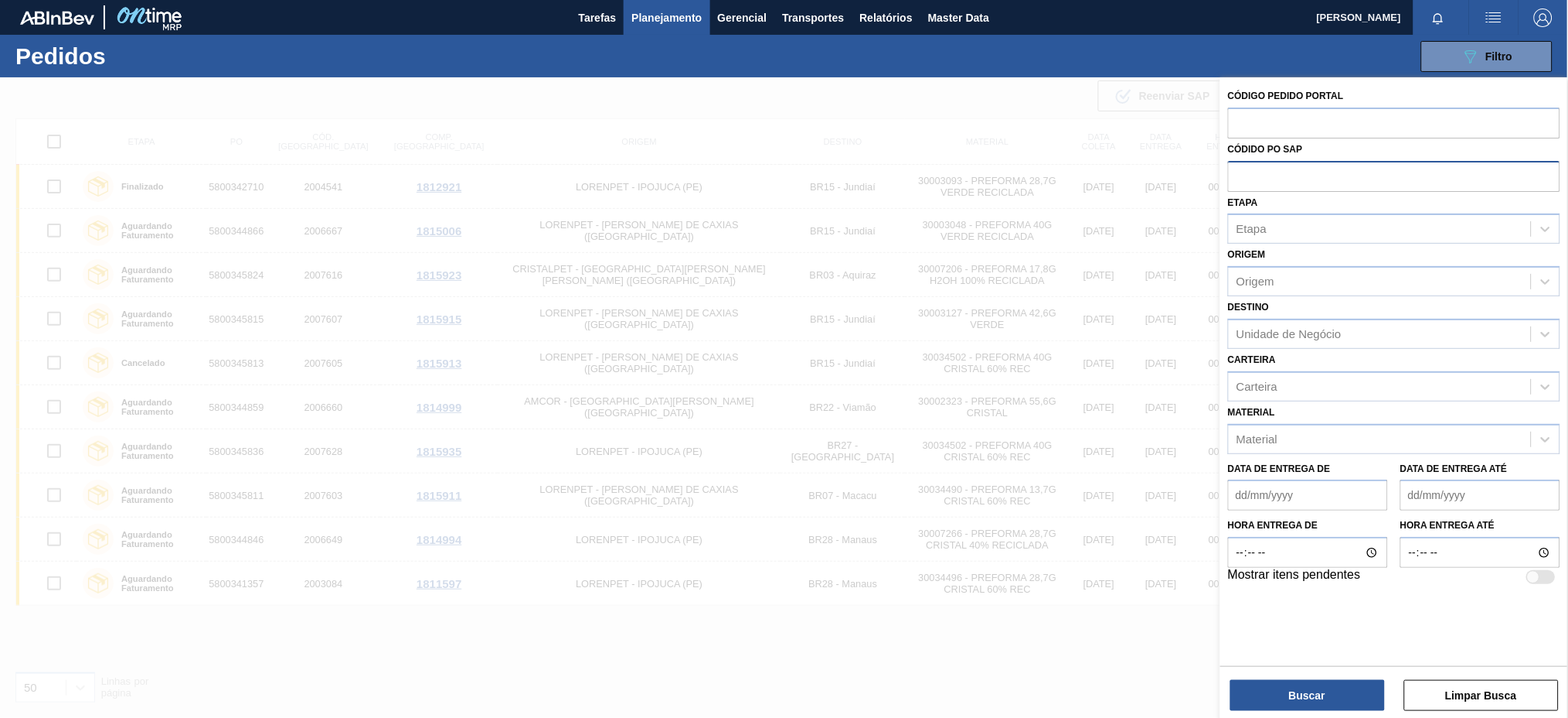
click at [1241, 178] on input "text" at bounding box center [1394, 175] width 332 height 29
paste input "text"
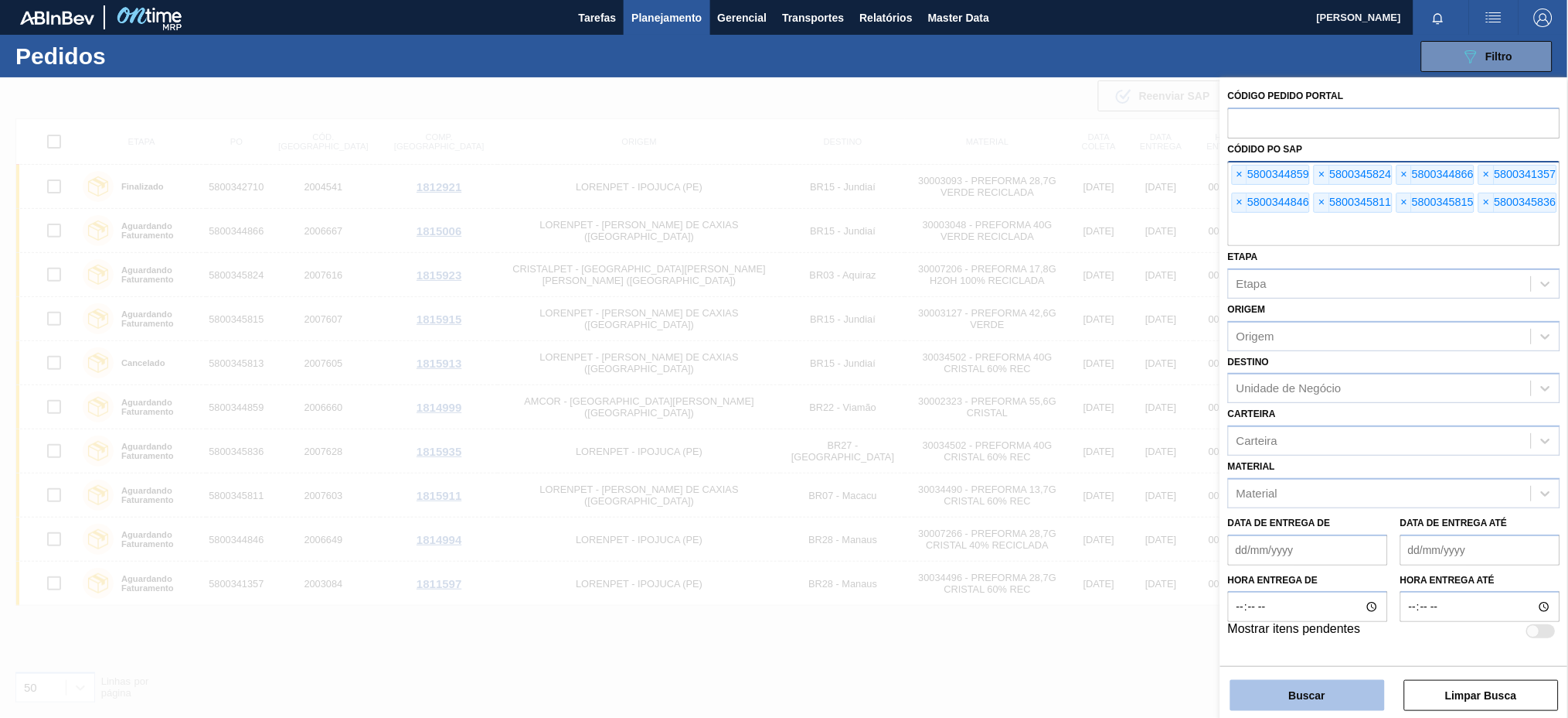
click at [1341, 691] on button "Buscar" at bounding box center [1307, 695] width 155 height 31
